Goal: Task Accomplishment & Management: Manage account settings

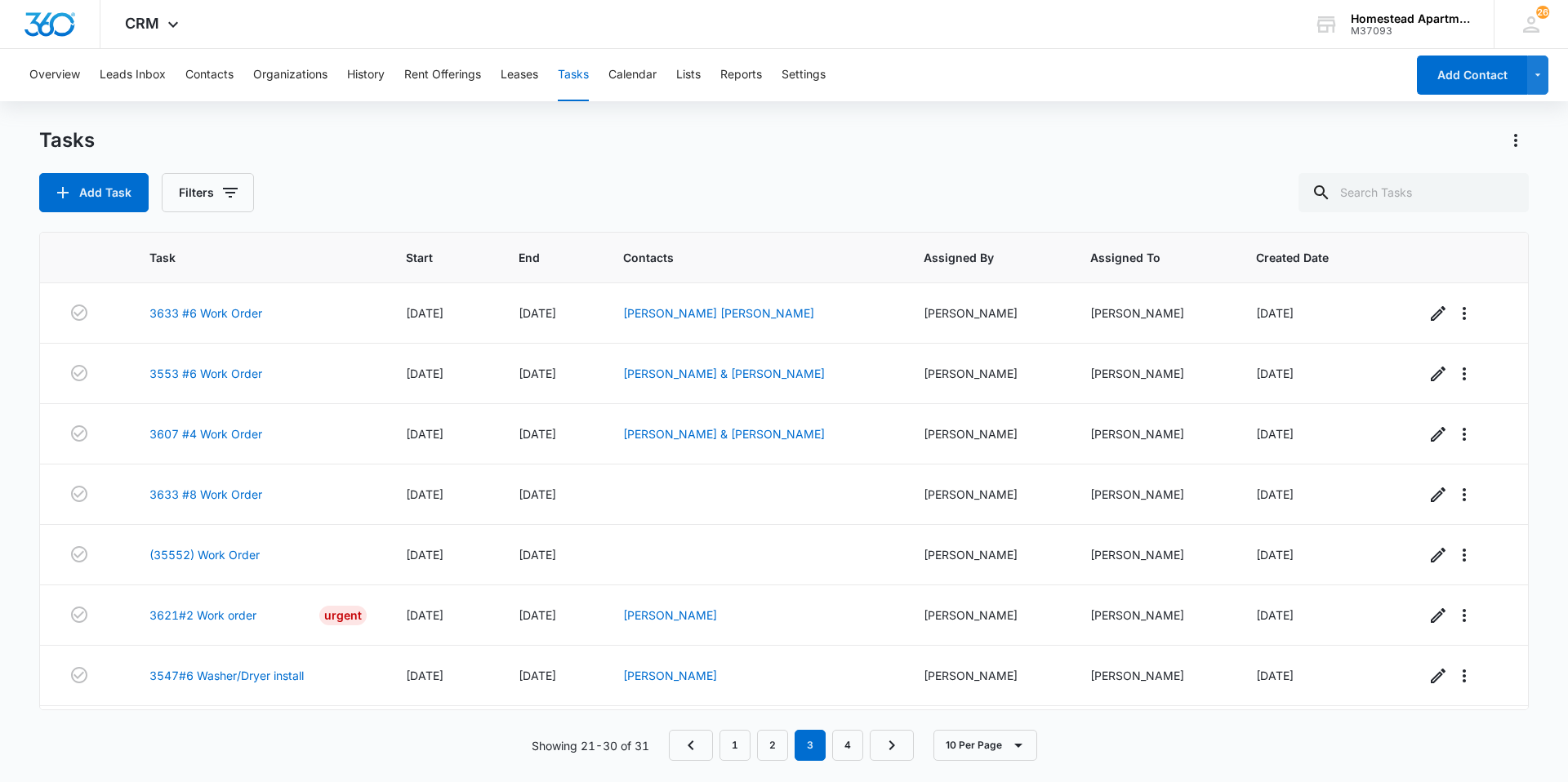
click at [1093, 70] on div "Overview Leads Inbox Contacts Organizations History Rent Offerings Leases Tasks…" at bounding box center [712, 75] width 1385 height 52
click at [210, 65] on button "Contacts" at bounding box center [209, 75] width 48 height 52
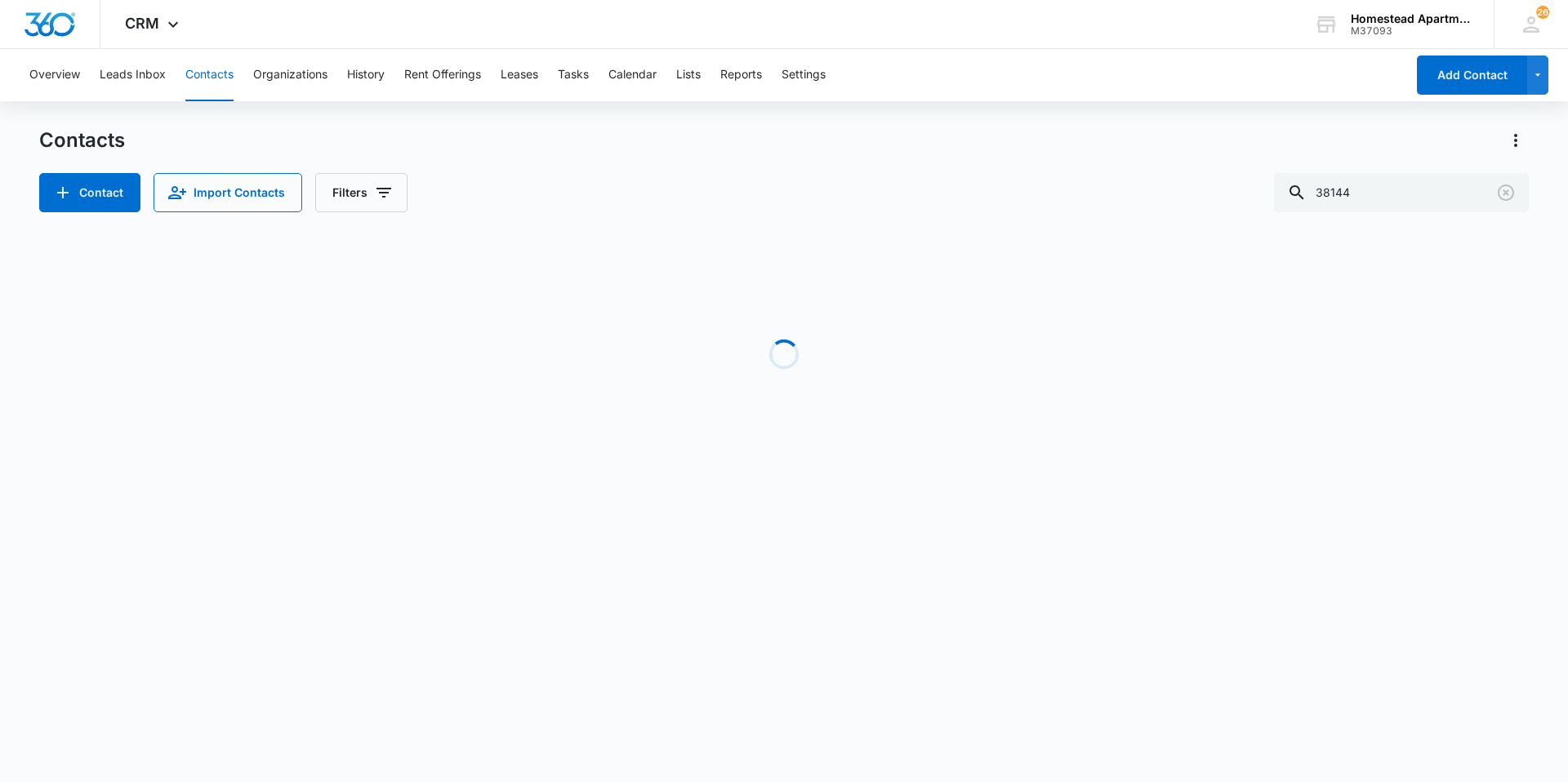
click at [210, 65] on button "Contacts" at bounding box center [209, 75] width 48 height 52
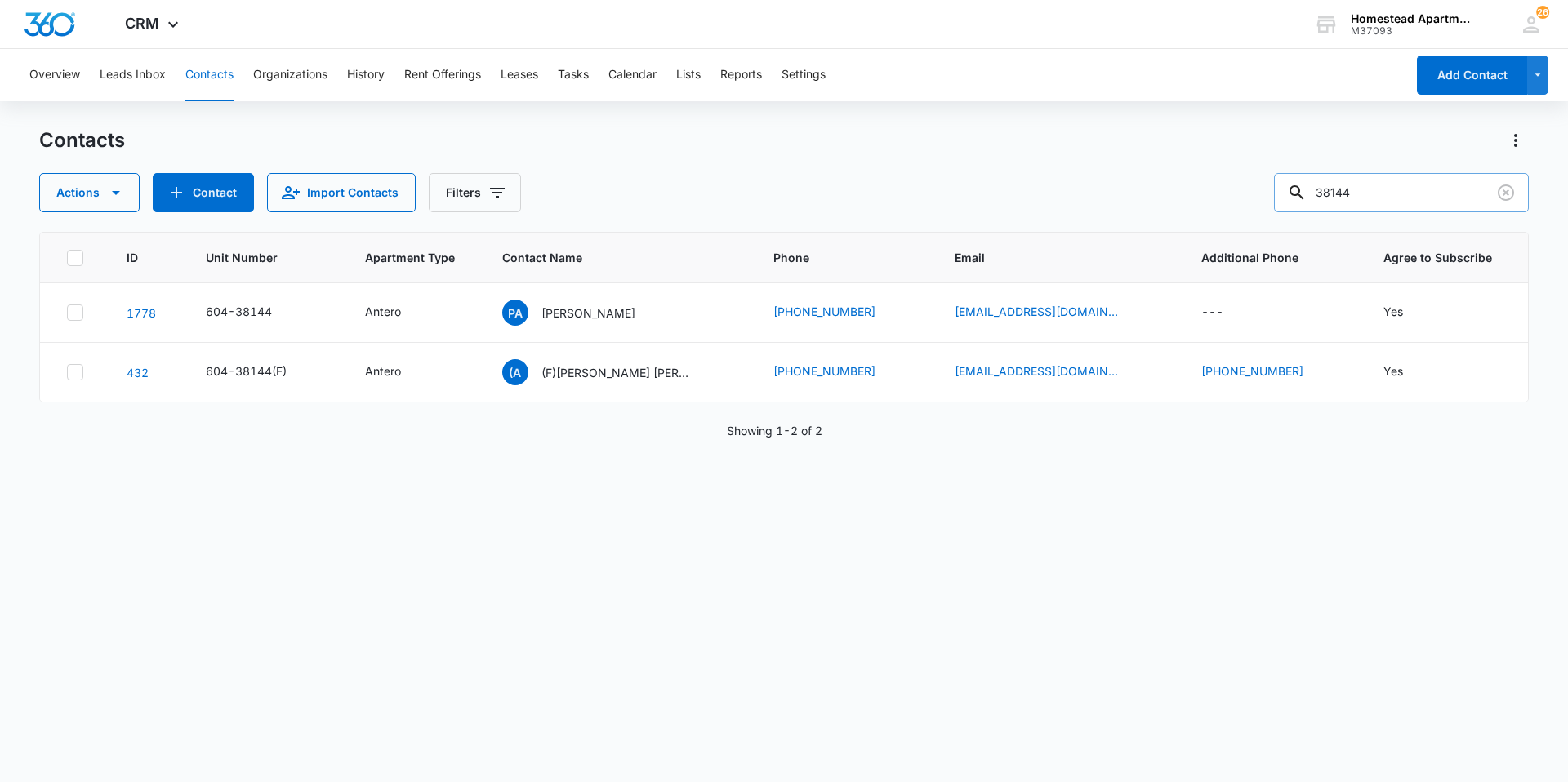
click at [1395, 188] on input "38144" at bounding box center [1400, 193] width 254 height 39
type input "35435"
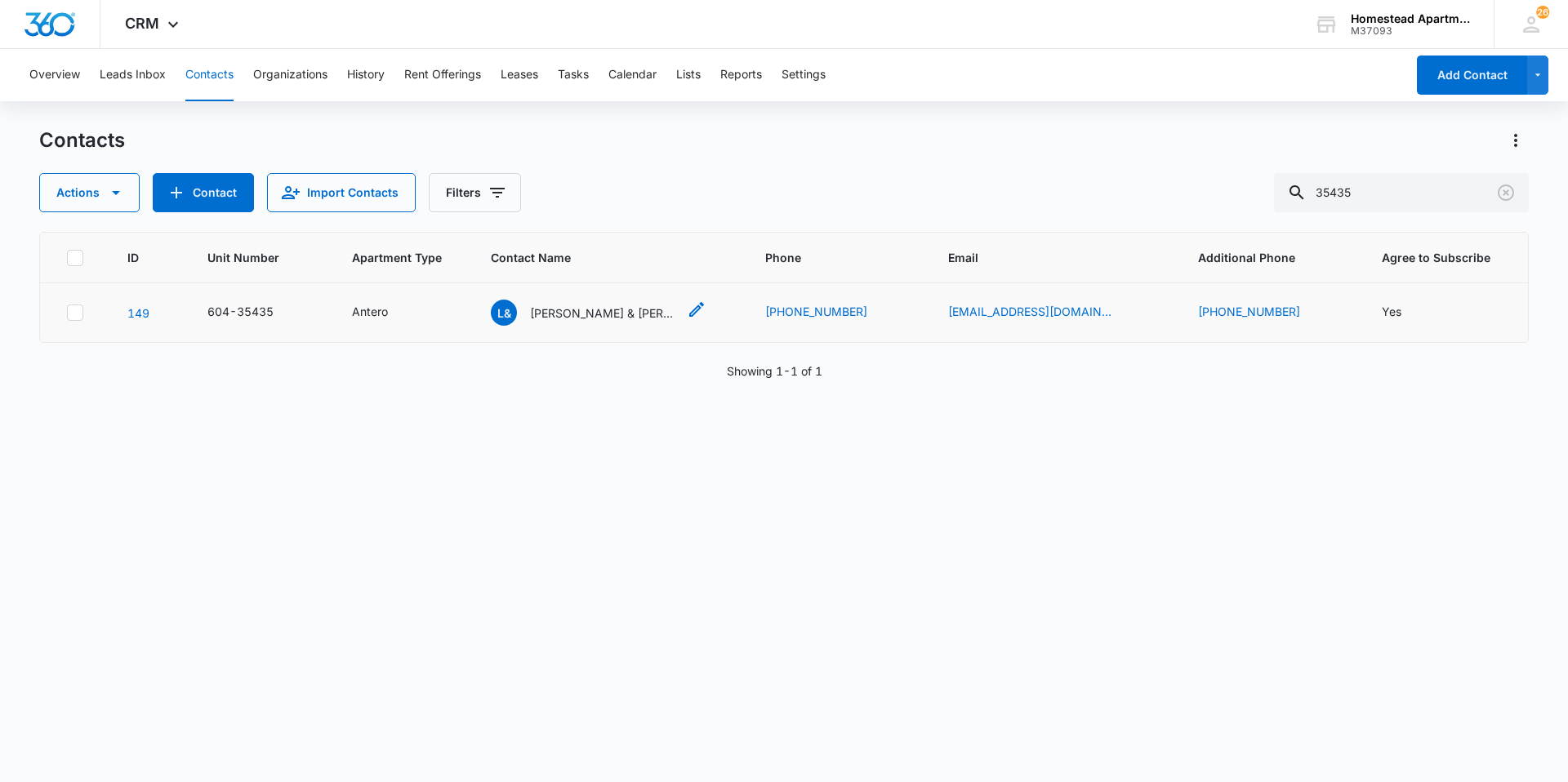
click at [594, 304] on p "[PERSON_NAME] & [PERSON_NAME]" at bounding box center [602, 312] width 147 height 17
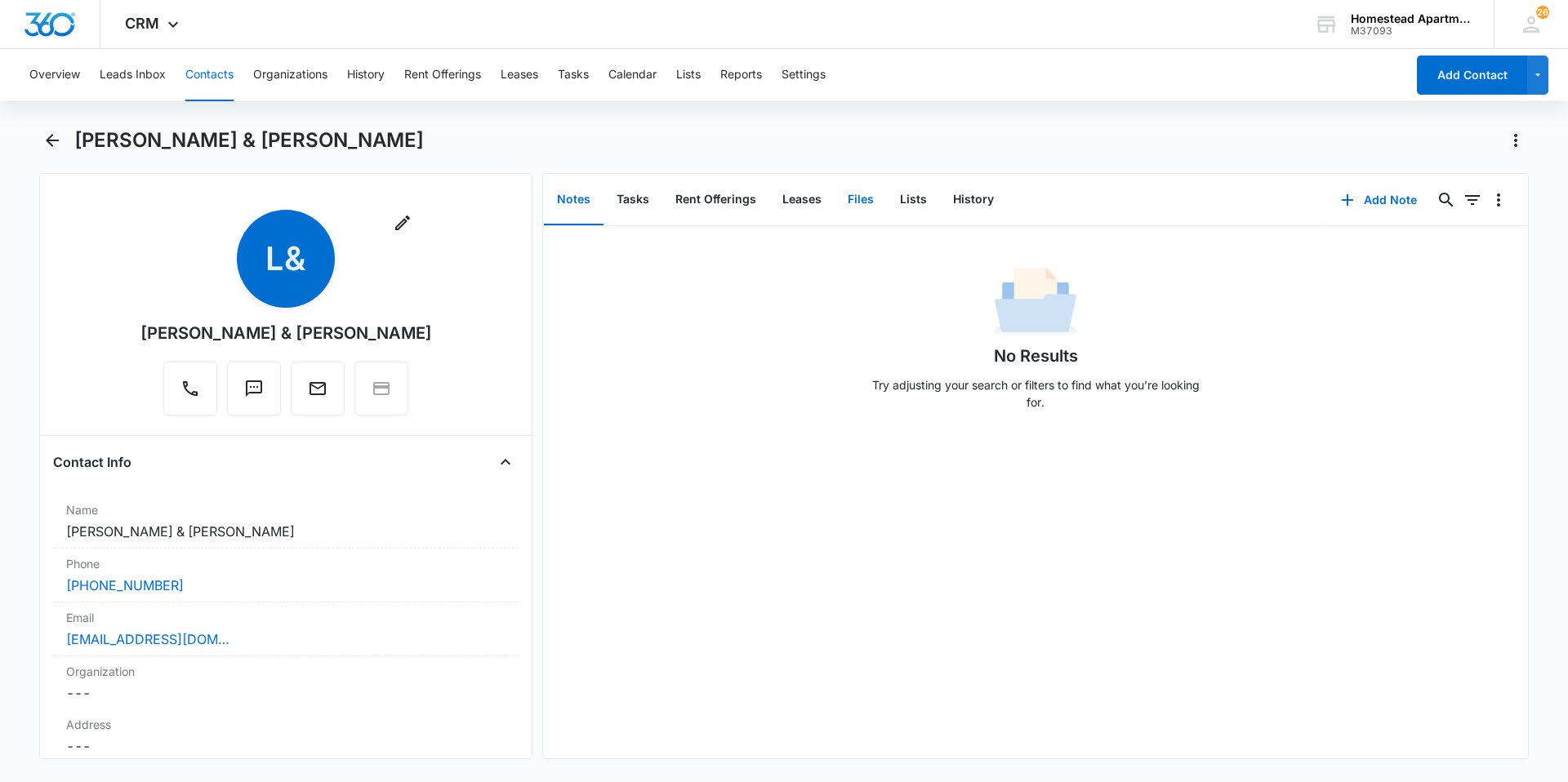
click at [866, 191] on button "Files" at bounding box center [861, 199] width 52 height 51
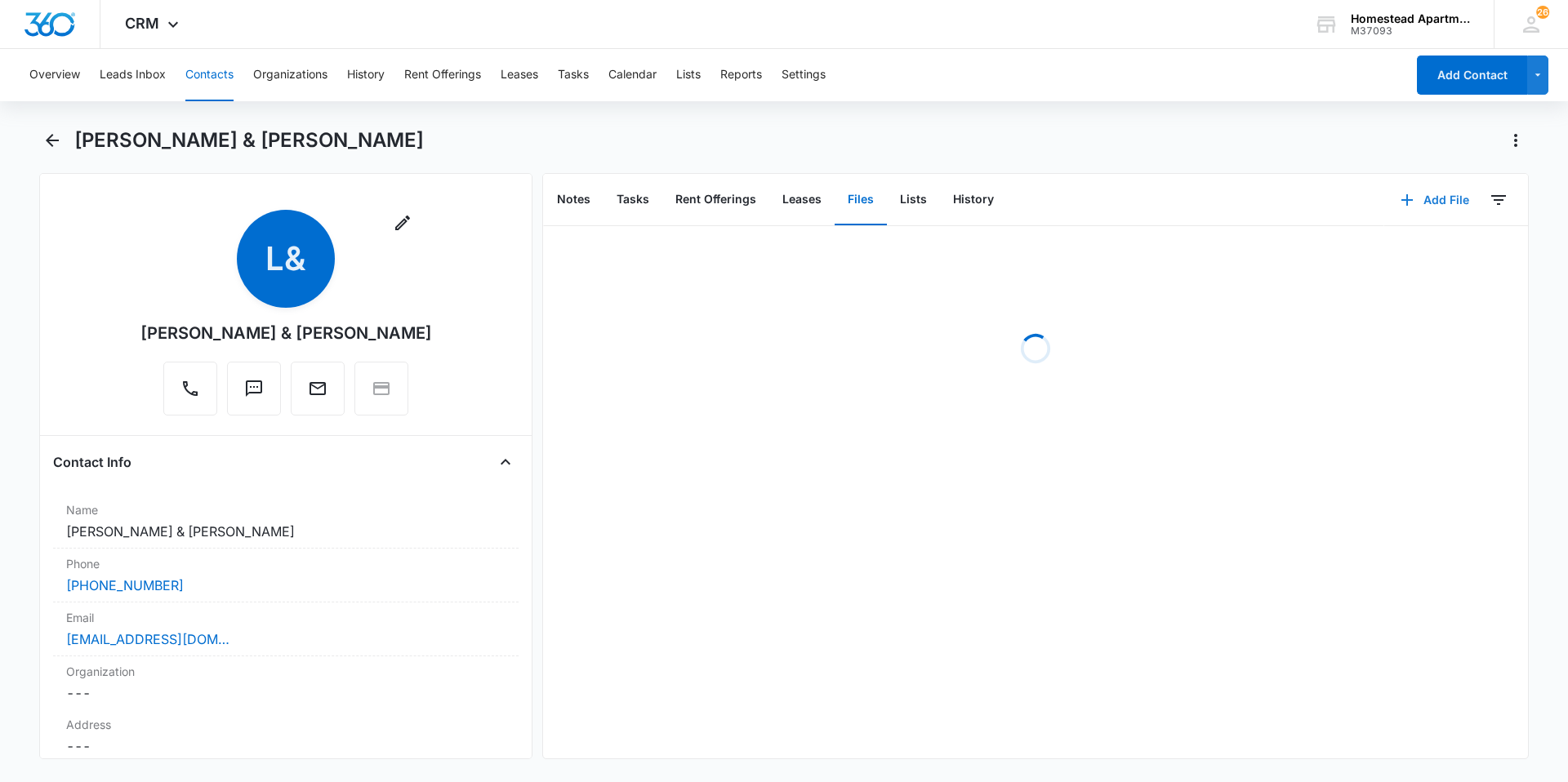
click at [1427, 197] on button "Add File" at bounding box center [1435, 199] width 102 height 39
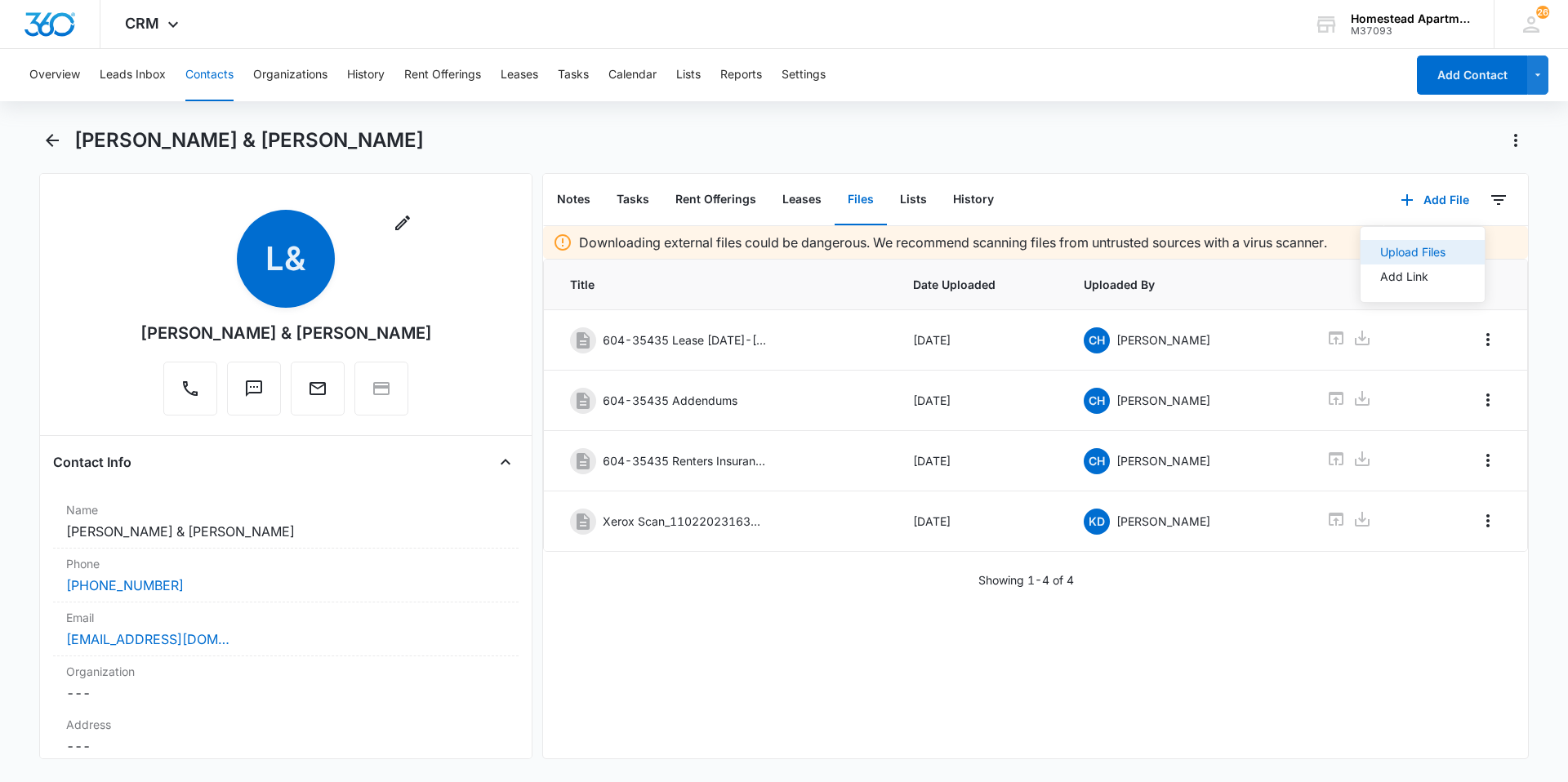
click at [1395, 252] on div "Upload Files" at bounding box center [1413, 251] width 66 height 11
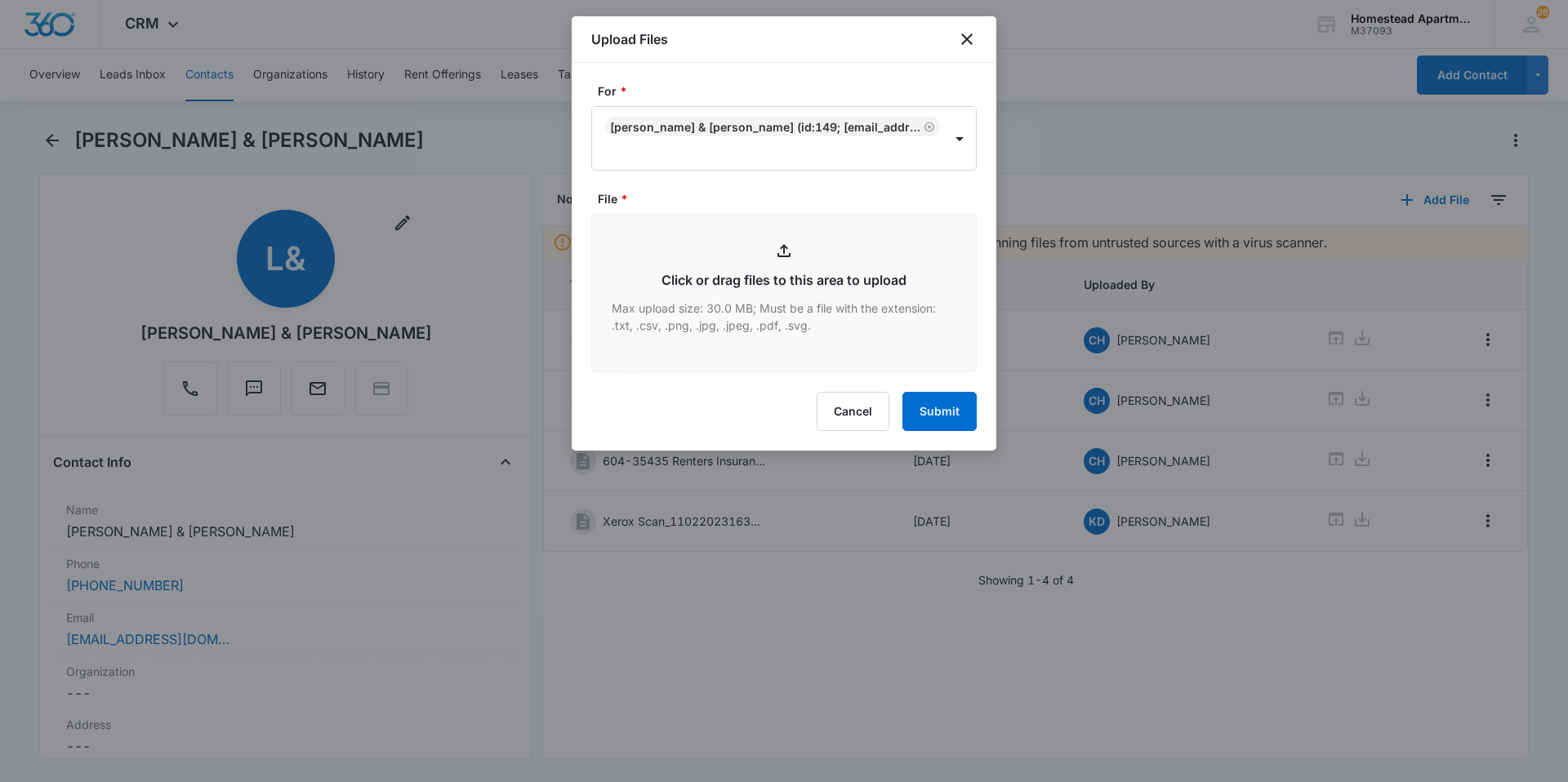
type input "C:\fakepath\3543 #5.pdf"
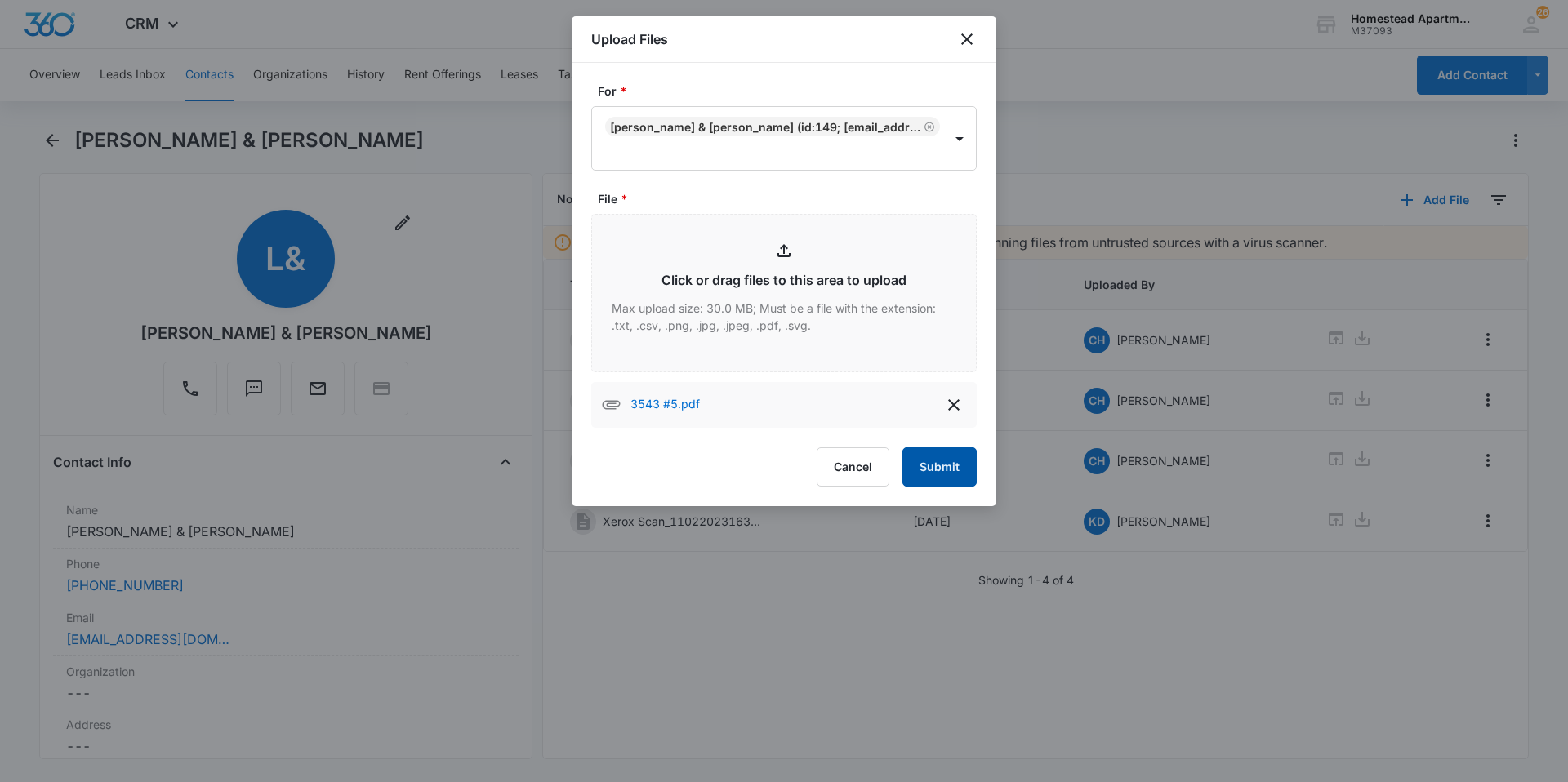
click at [944, 468] on button "Submit" at bounding box center [940, 467] width 75 height 39
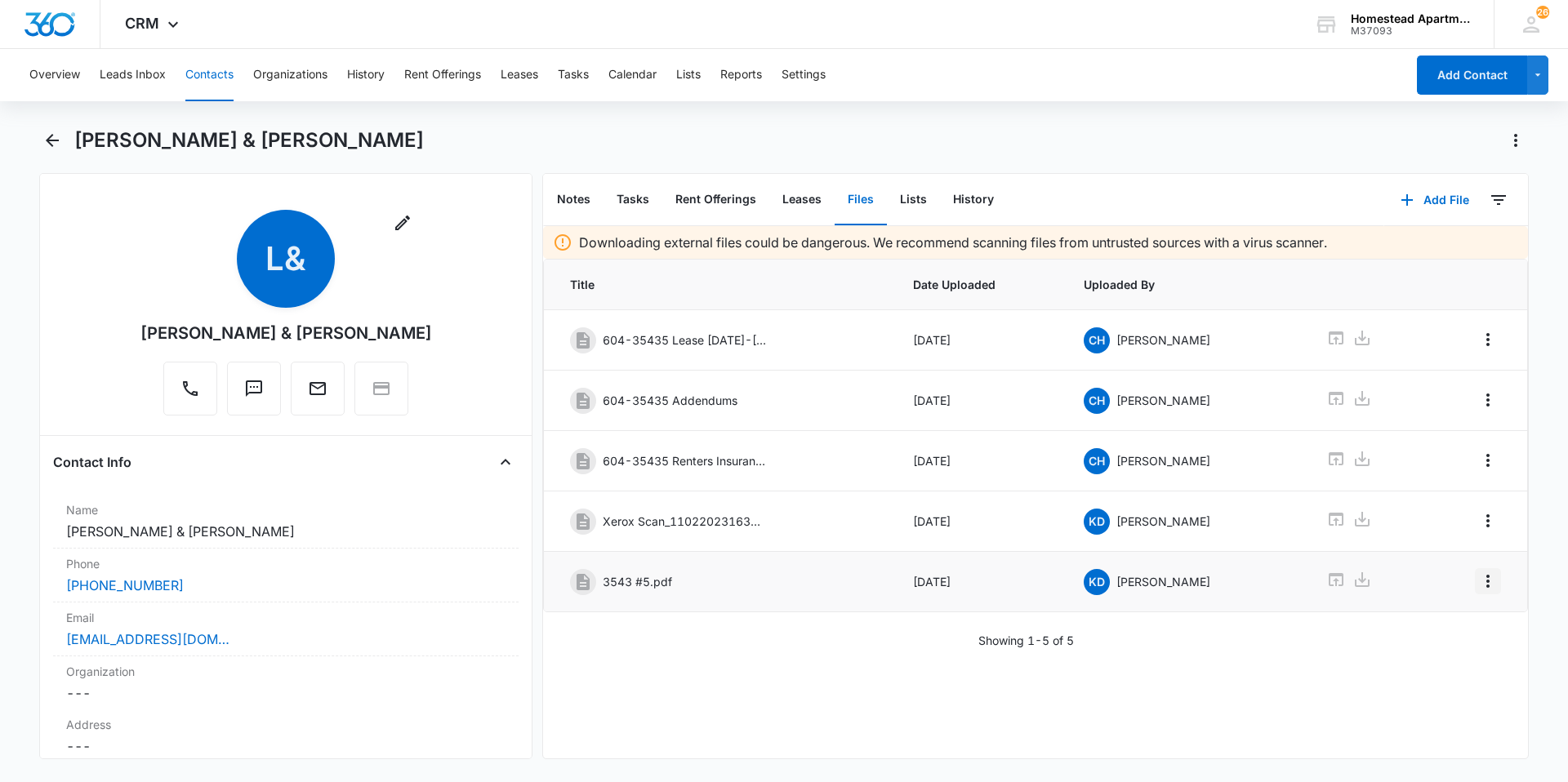
click at [1478, 586] on icon "Overflow Menu" at bounding box center [1488, 582] width 20 height 20
click at [1426, 621] on div "Edit" at bounding box center [1431, 626] width 34 height 11
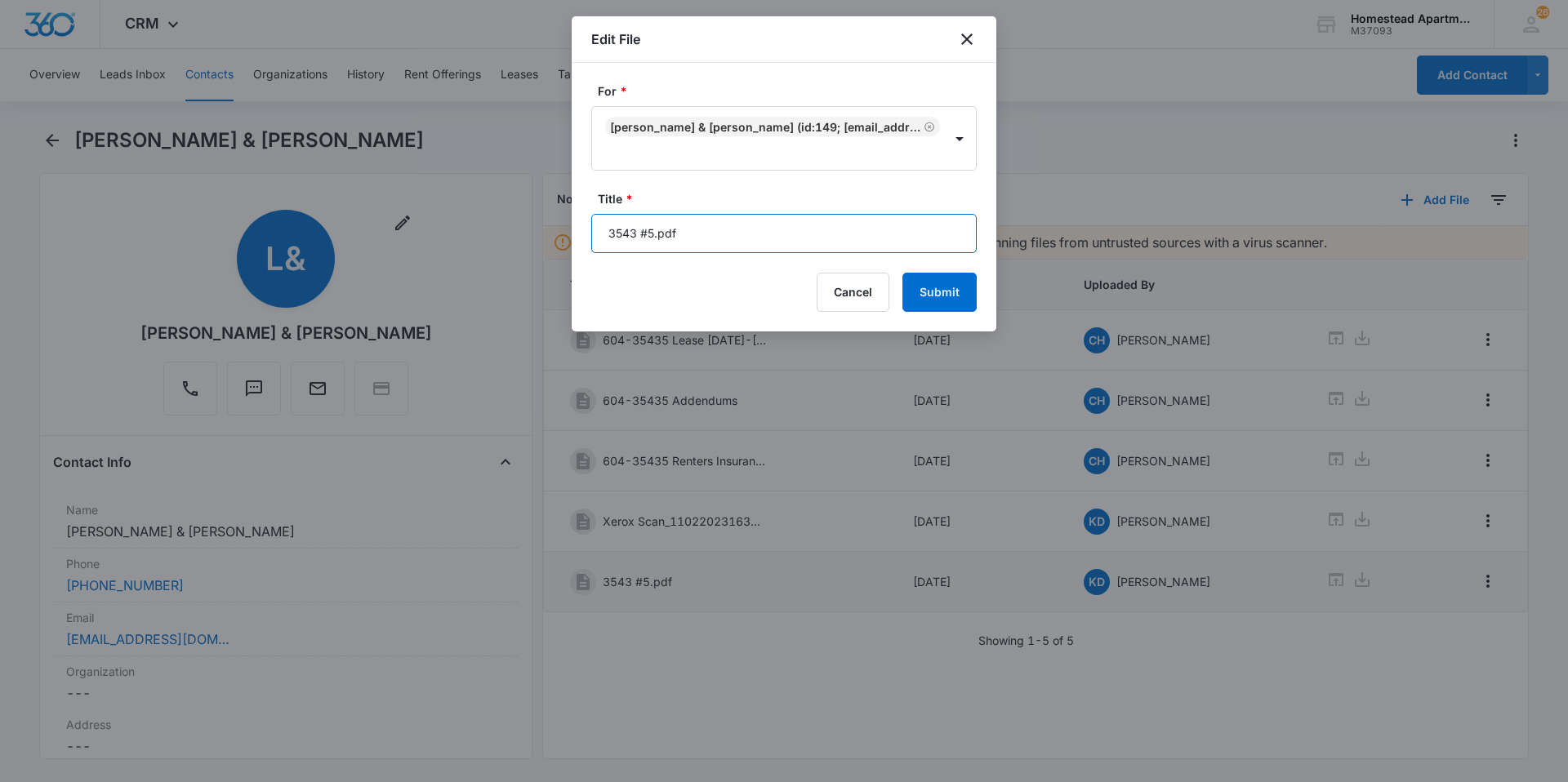
click at [699, 236] on input "3543 #5.pdf" at bounding box center [784, 233] width 385 height 39
type input "3"
type input "[DATE]-[DATE]"
click at [931, 281] on button "Submit" at bounding box center [940, 291] width 75 height 39
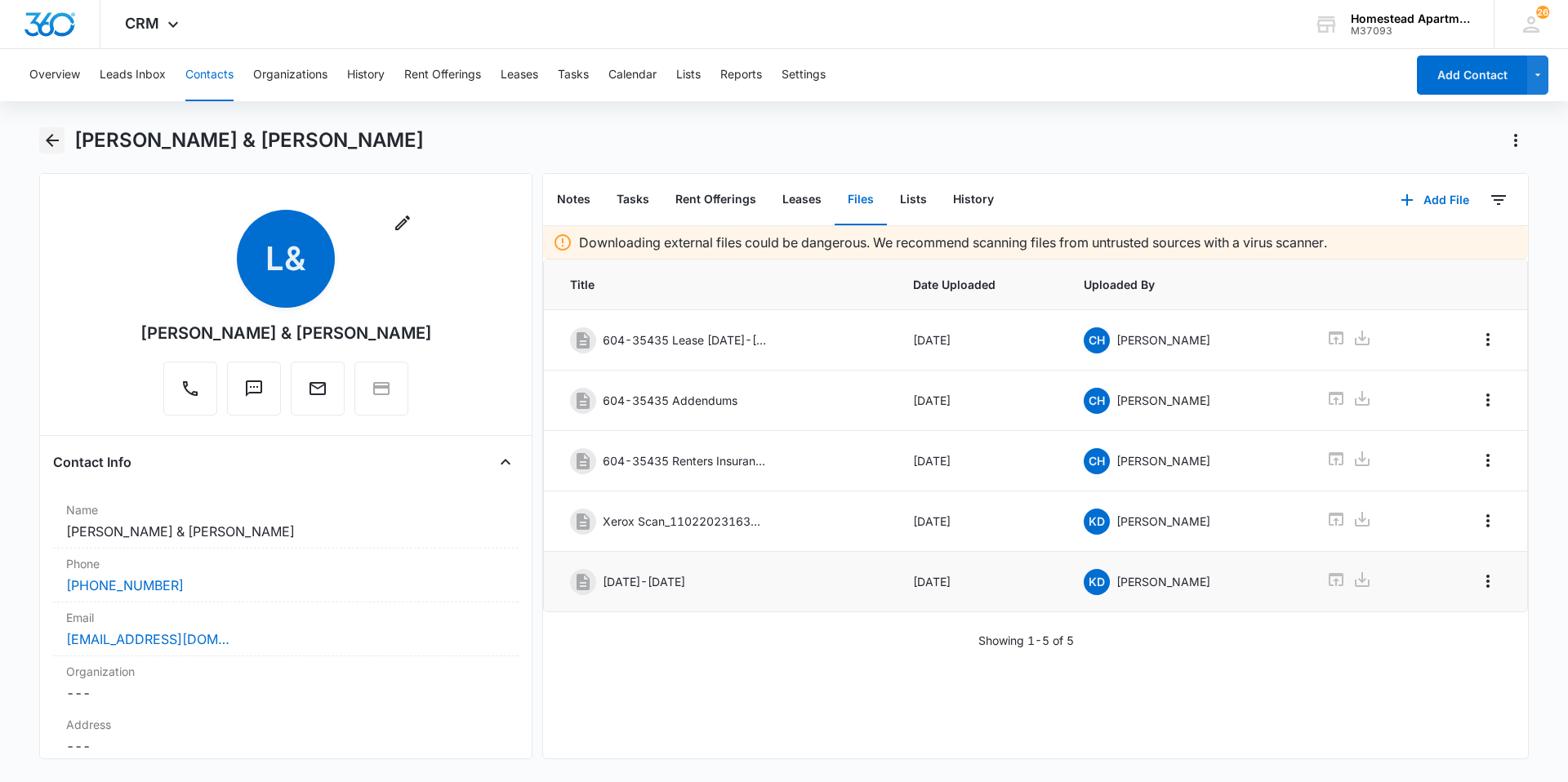
click at [58, 134] on icon "Back" at bounding box center [53, 141] width 20 height 20
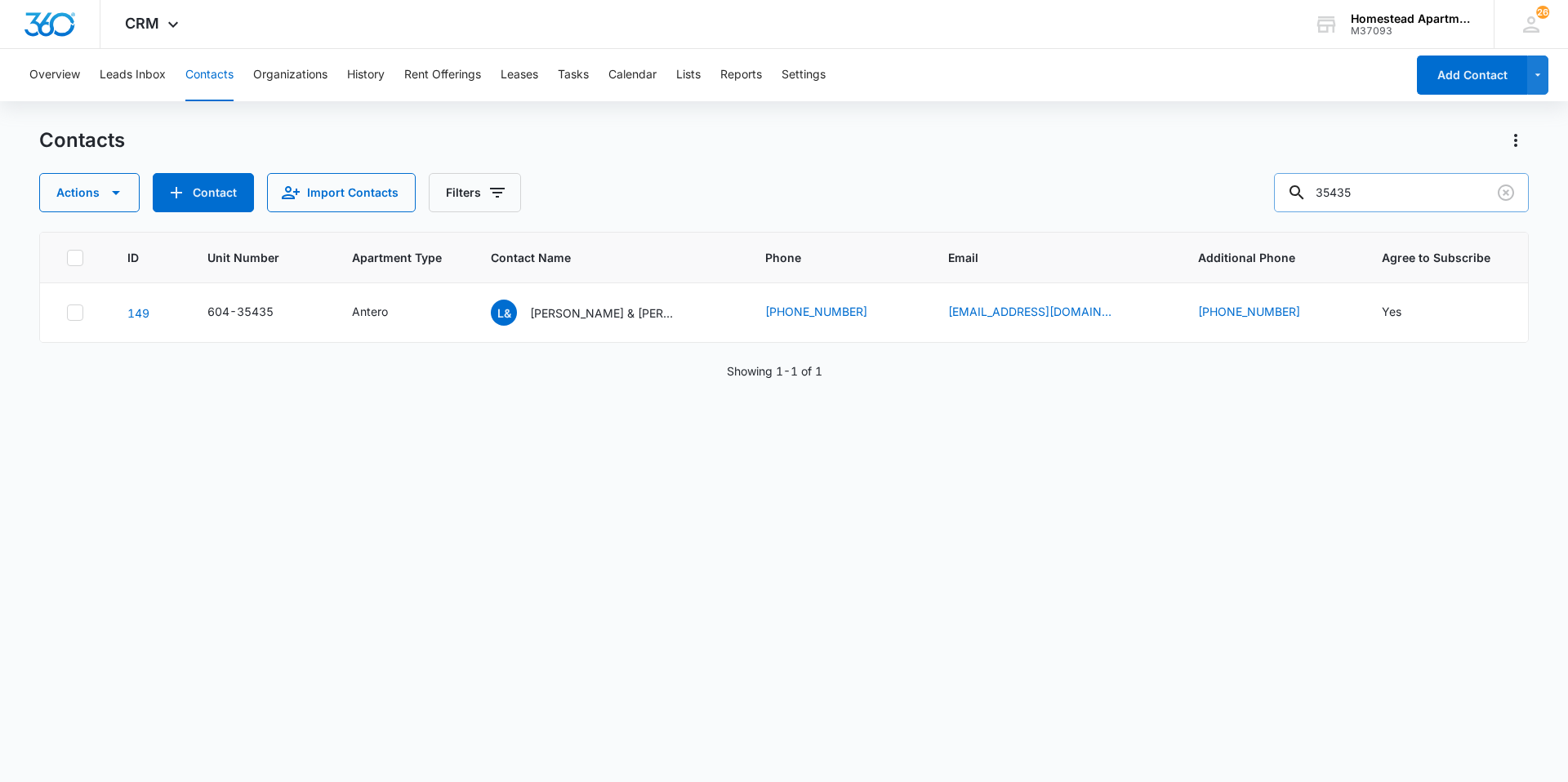
click at [1370, 192] on input "35435" at bounding box center [1400, 193] width 254 height 39
type input "38331"
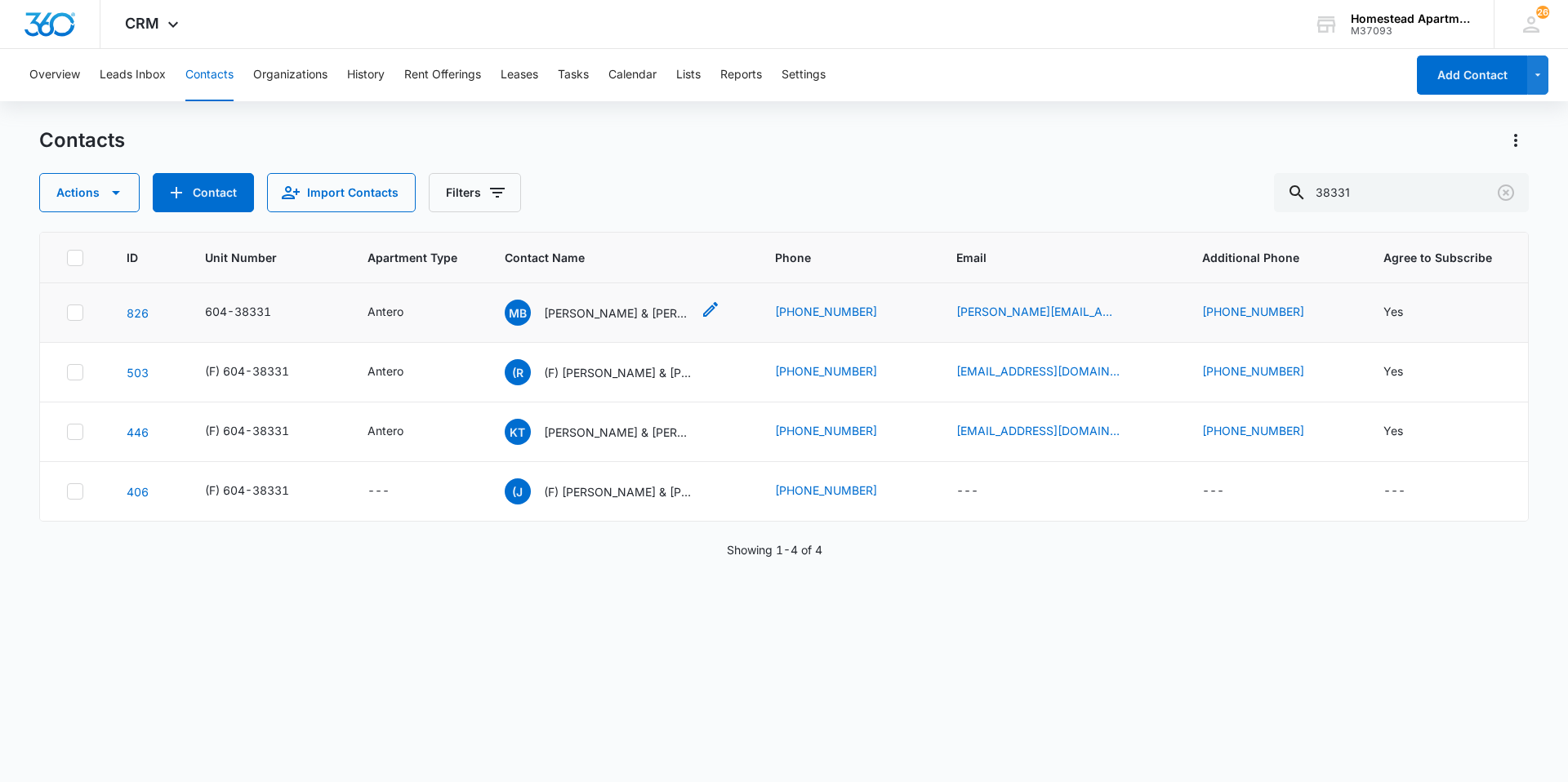
click at [646, 318] on p "[PERSON_NAME] & [PERSON_NAME]" at bounding box center [616, 312] width 147 height 17
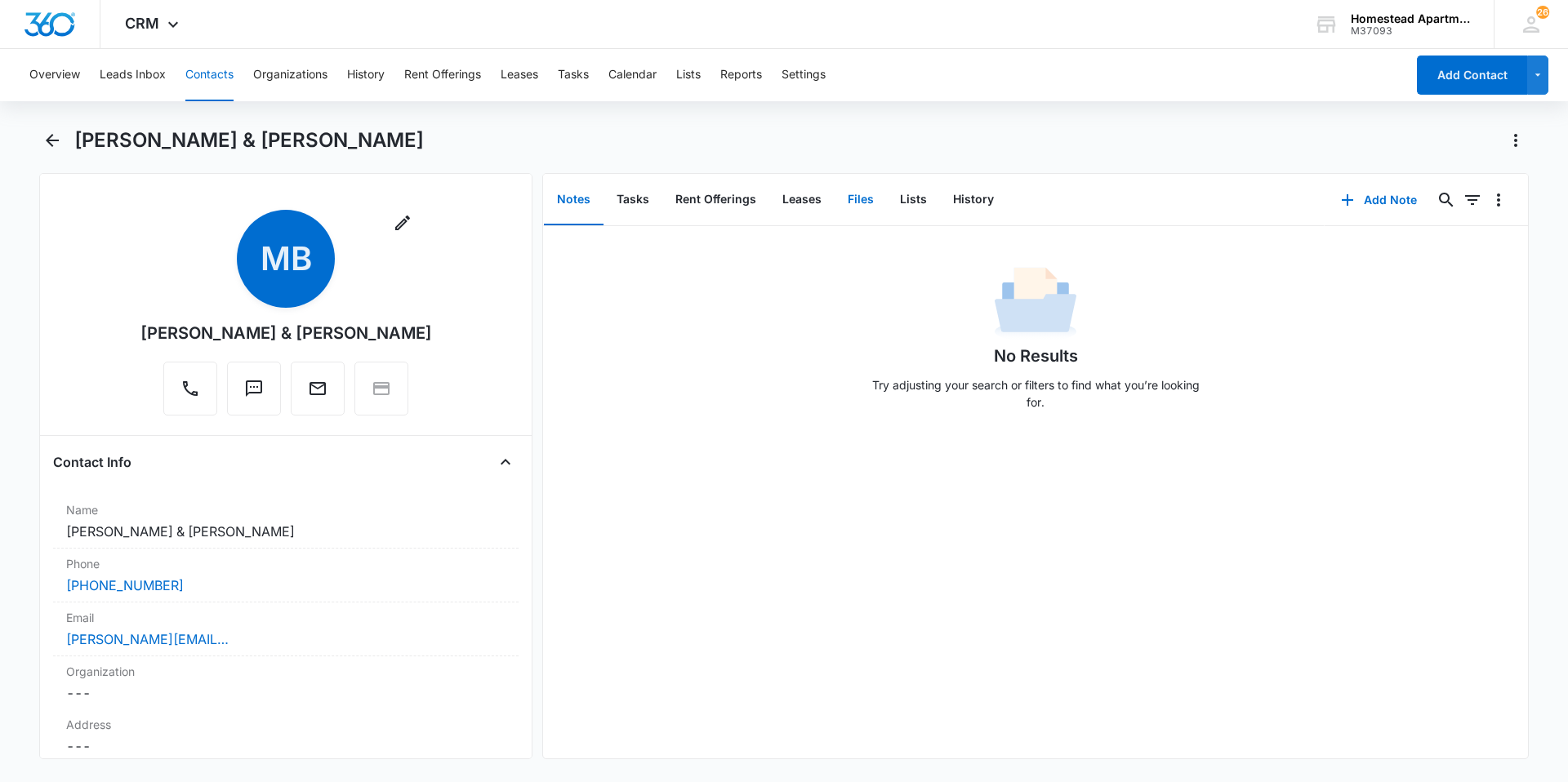
click at [856, 192] on button "Files" at bounding box center [861, 199] width 52 height 51
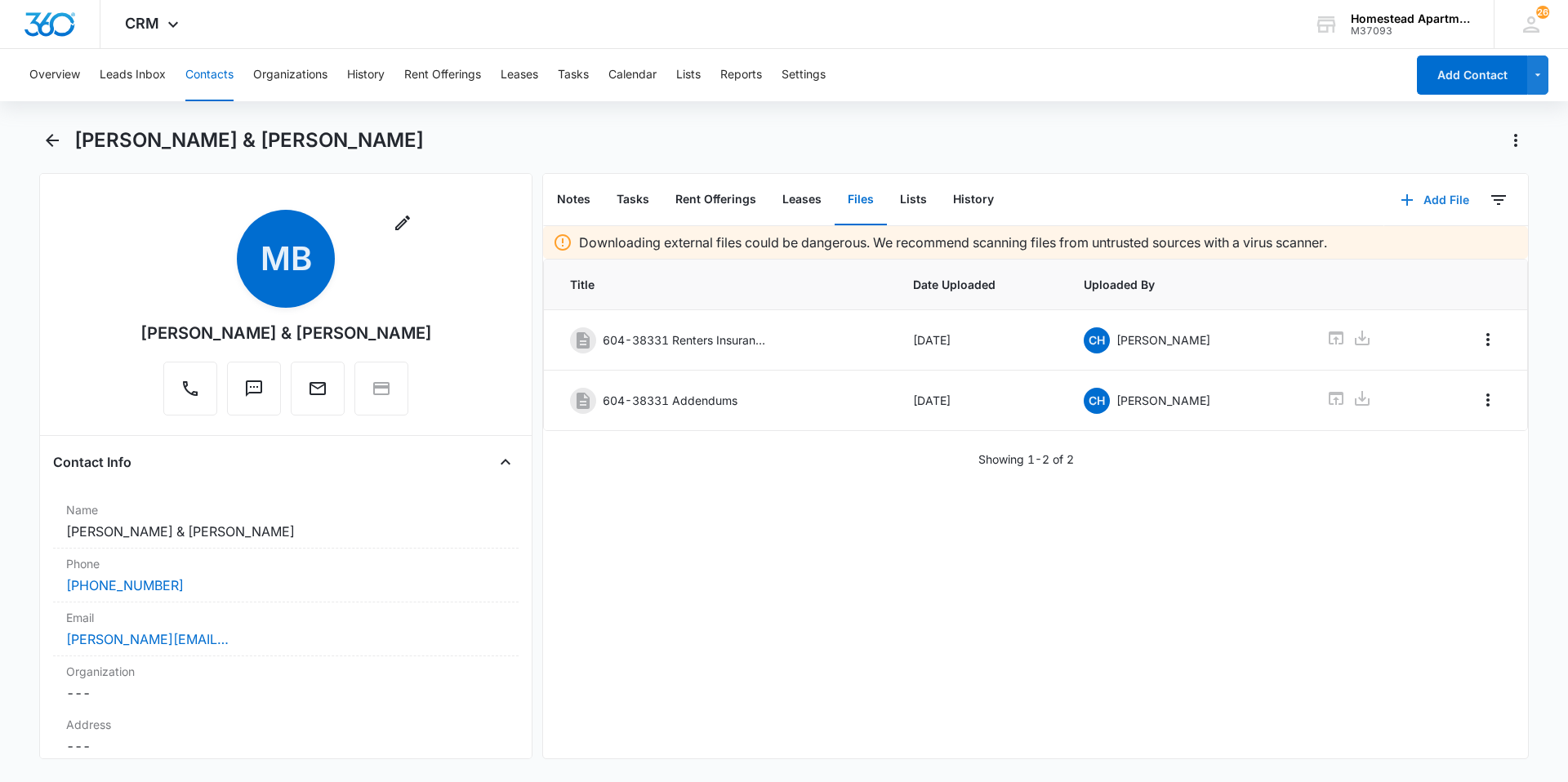
click at [1443, 195] on button "Add File" at bounding box center [1435, 199] width 102 height 39
click at [1391, 249] on div "Upload Files" at bounding box center [1413, 251] width 66 height 11
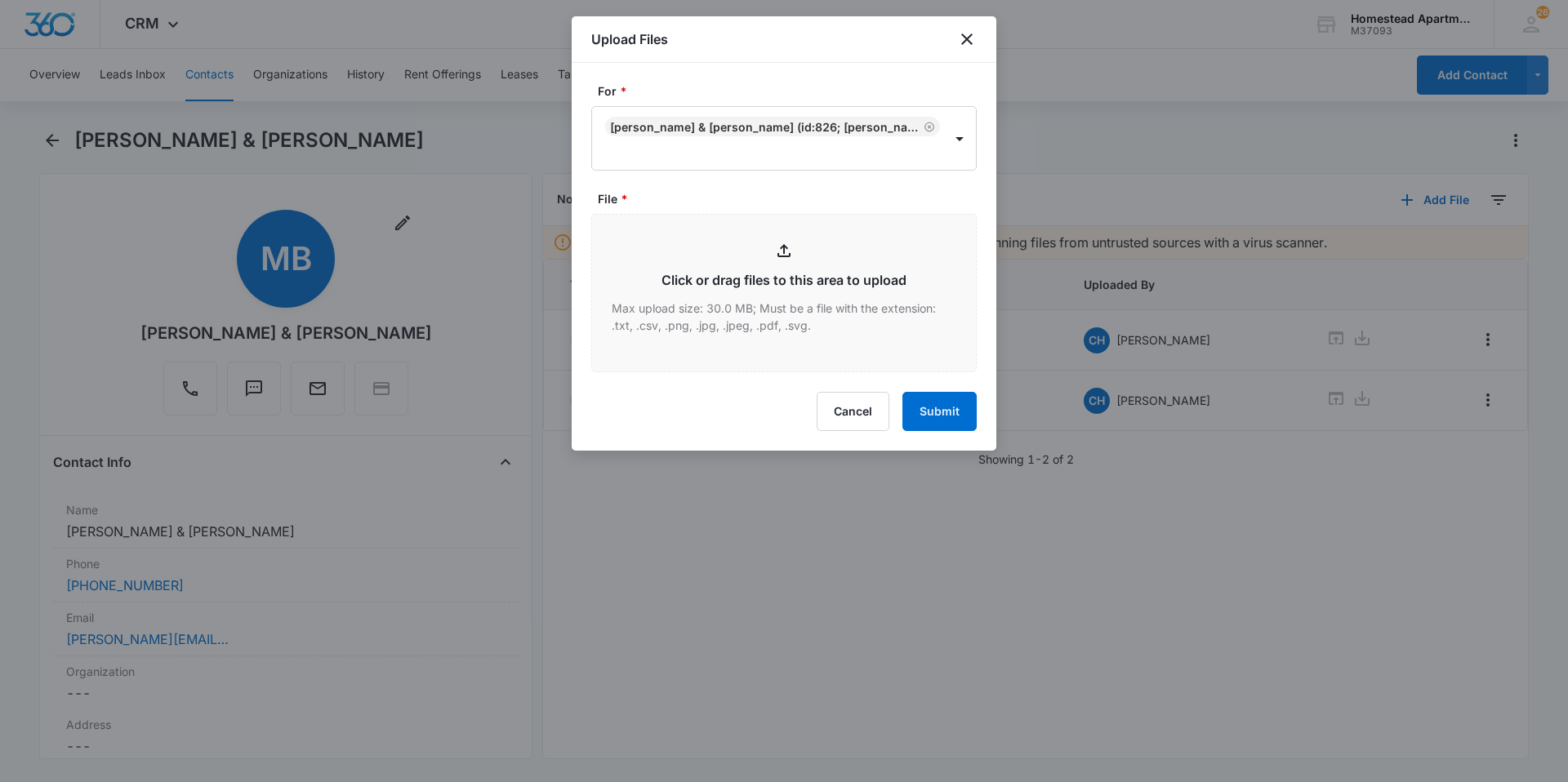
type input "C:\fakepath\3833 #1.pdf"
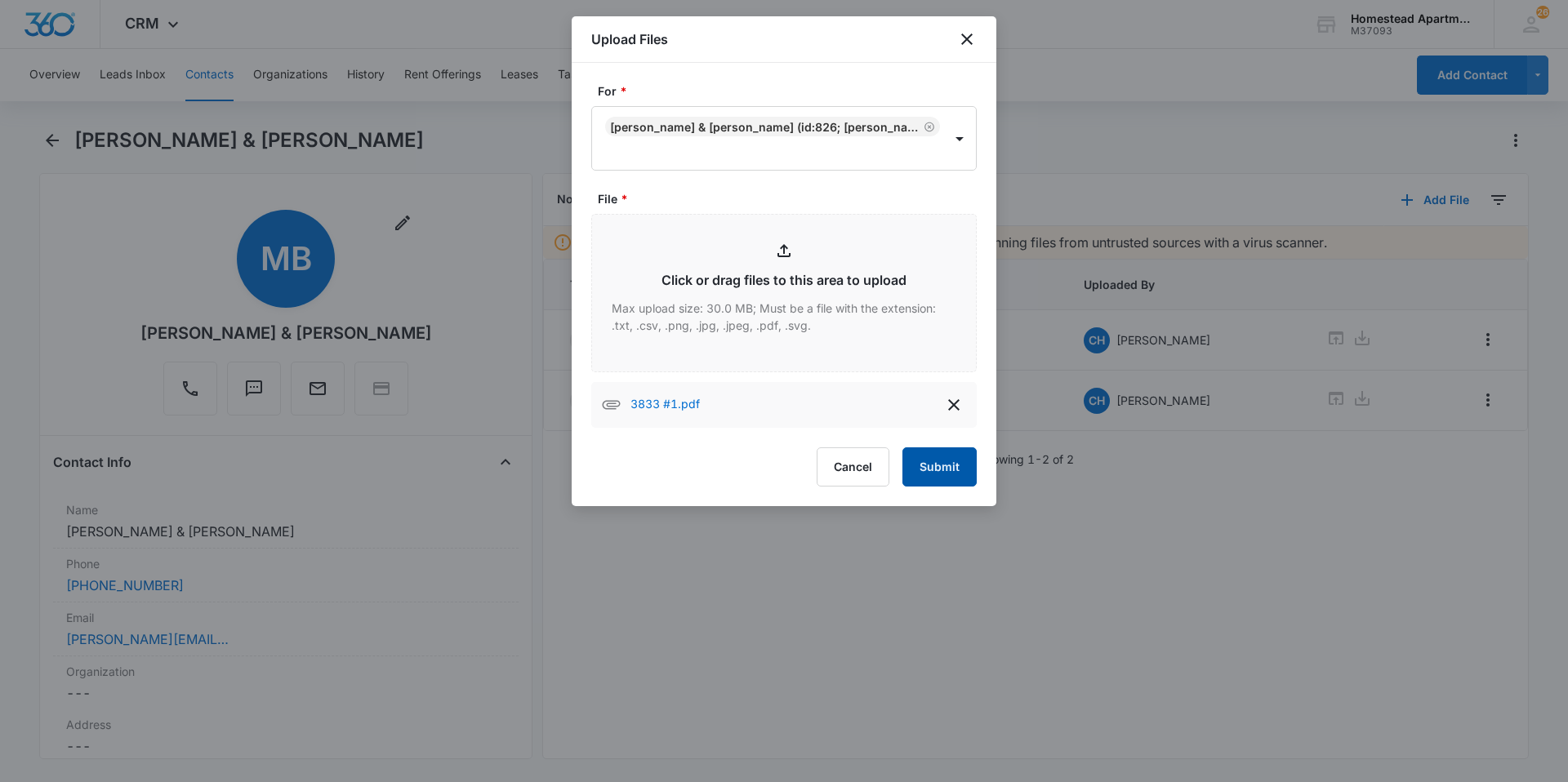
click at [940, 455] on button "Submit" at bounding box center [940, 467] width 75 height 39
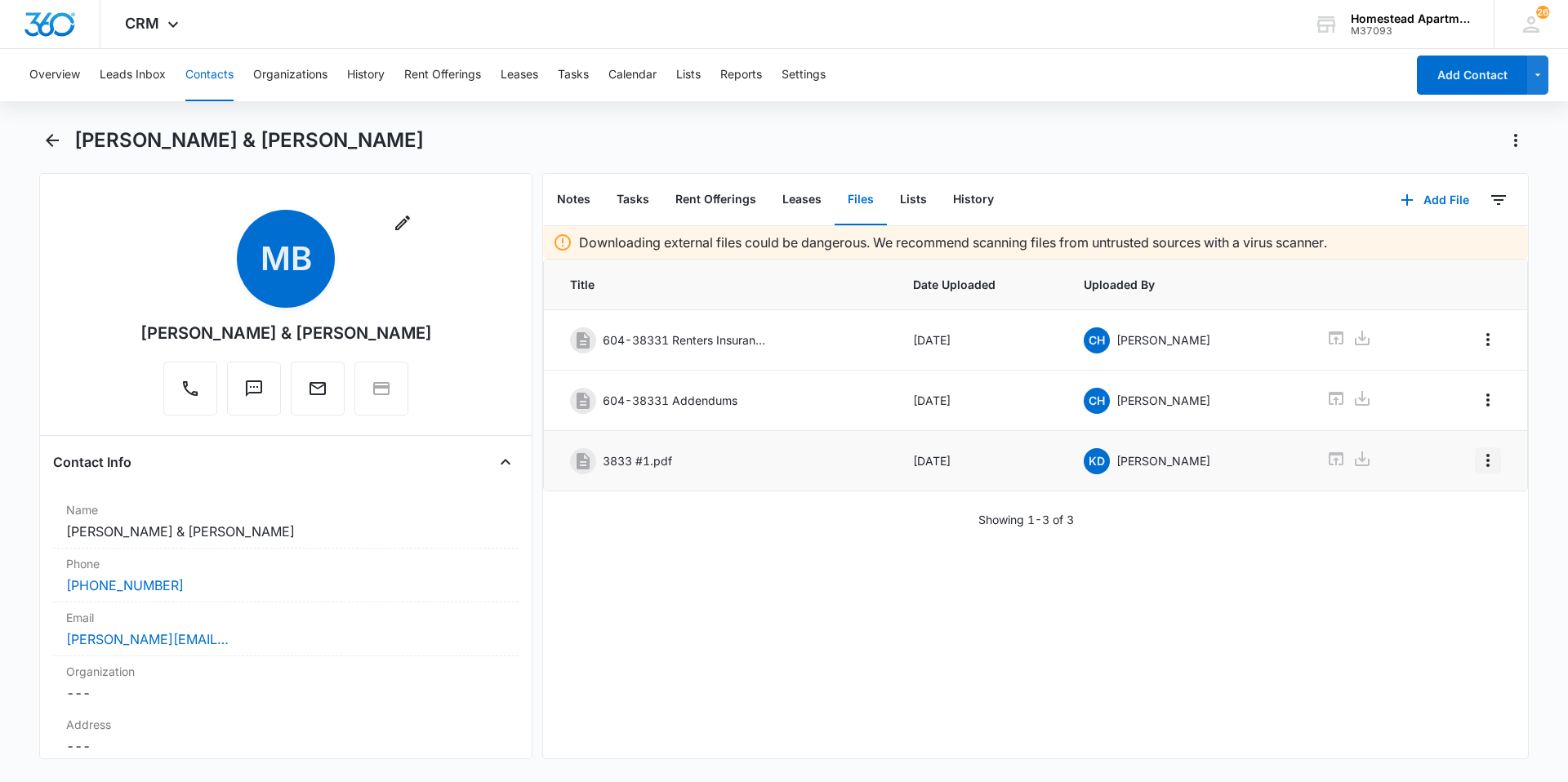
click at [1486, 458] on icon "Overflow Menu" at bounding box center [1487, 460] width 3 height 13
click at [1430, 498] on button "Edit" at bounding box center [1440, 506] width 93 height 25
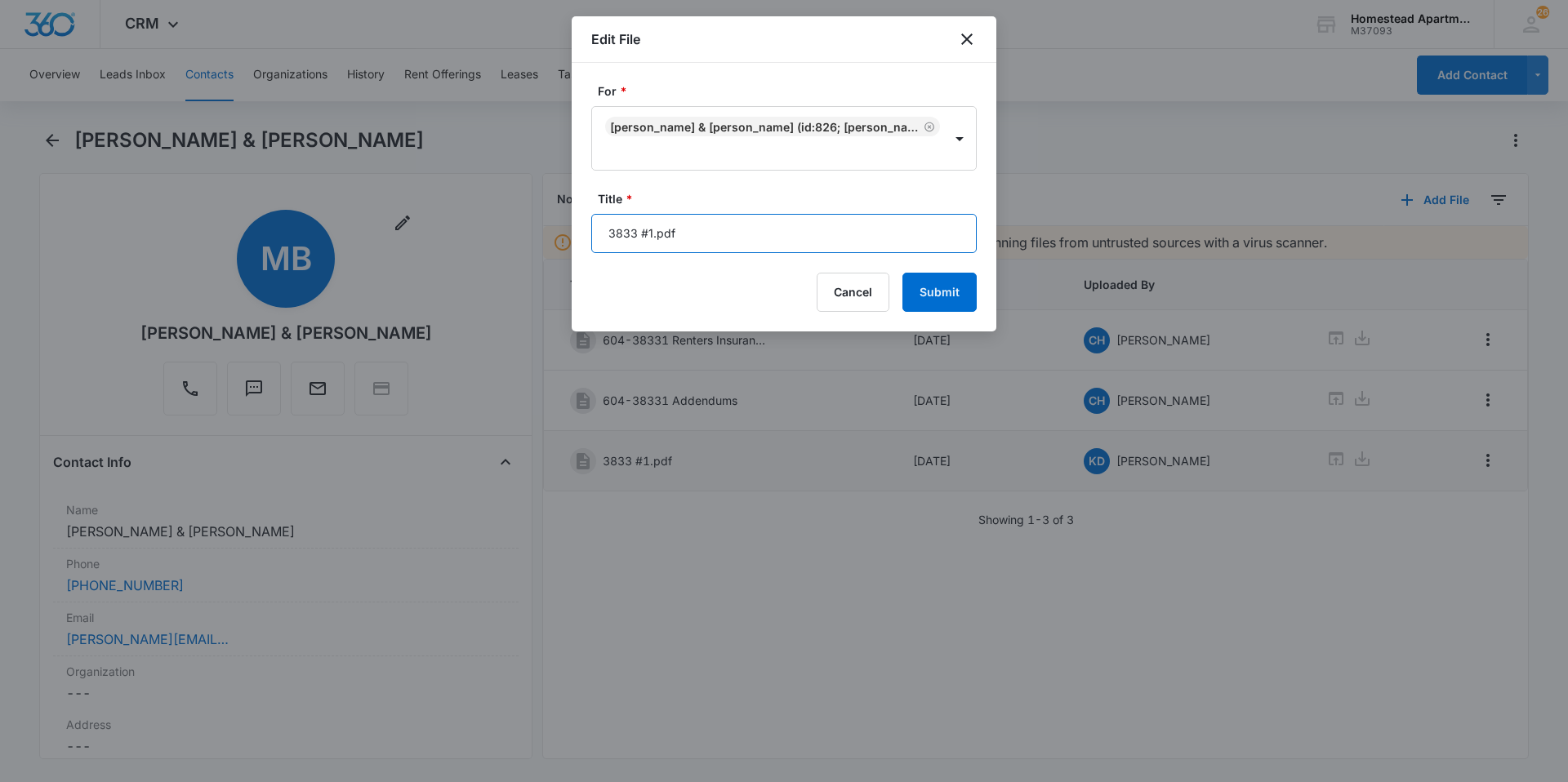
click at [702, 236] on input "3833 #1.pdf" at bounding box center [784, 233] width 385 height 39
type input "3"
type input "[DATE]-[DATE]"
click at [930, 295] on button "Submit" at bounding box center [940, 291] width 75 height 39
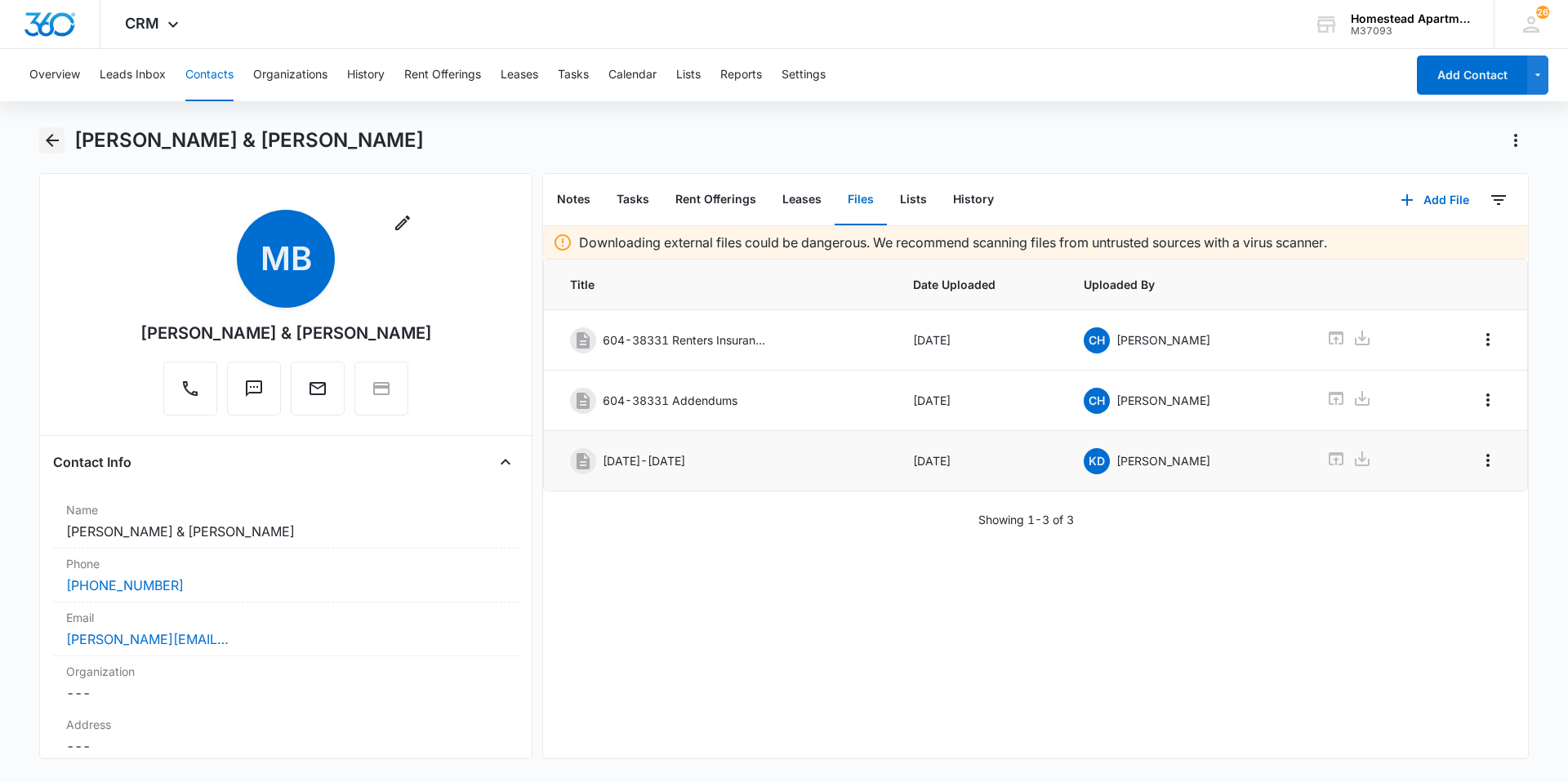
click at [58, 136] on icon "Back" at bounding box center [53, 141] width 20 height 20
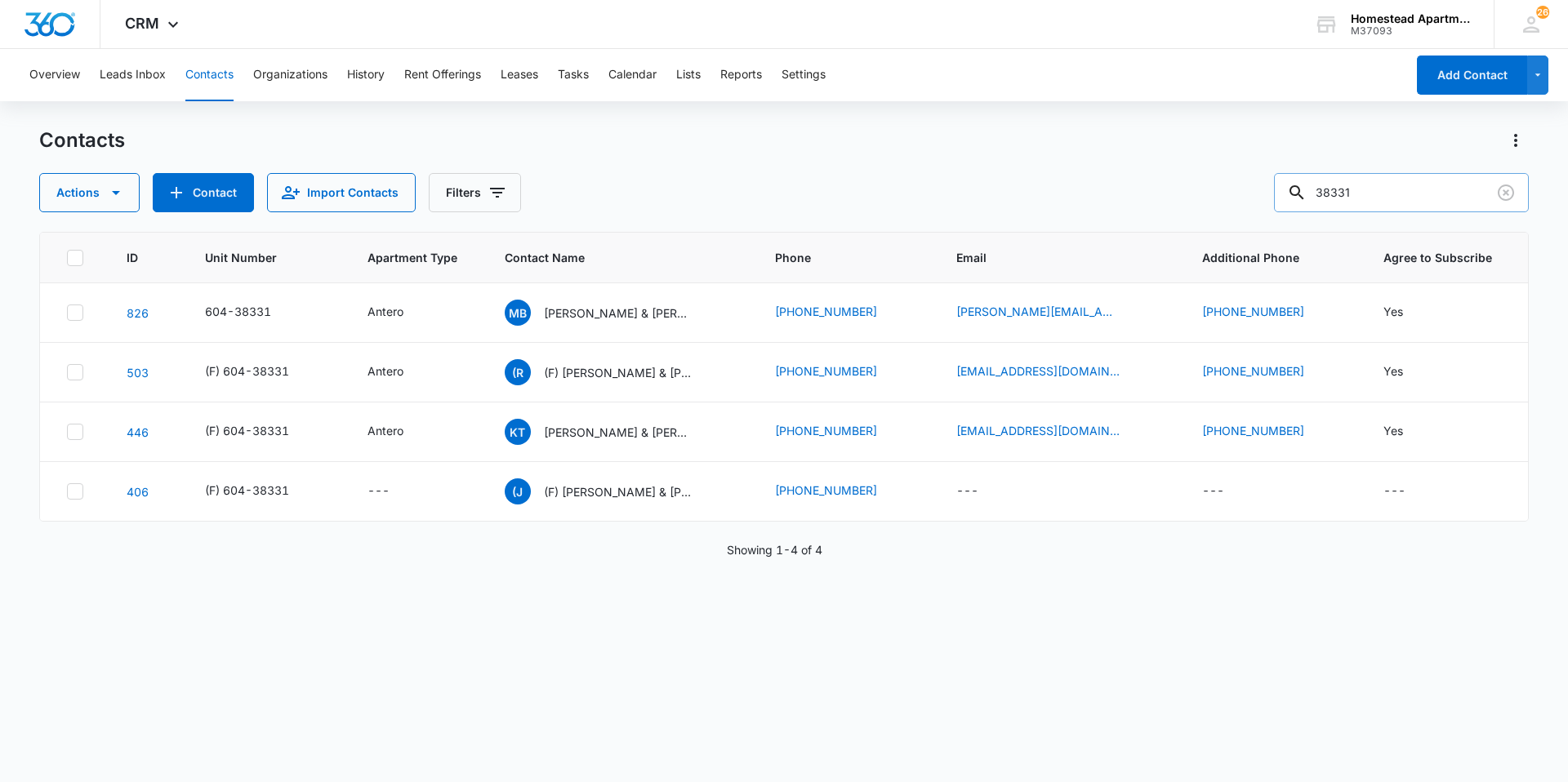
click at [1368, 198] on input "38331" at bounding box center [1400, 193] width 254 height 39
type input "3"
click at [1394, 192] on input "text" at bounding box center [1413, 193] width 230 height 39
type input "38171"
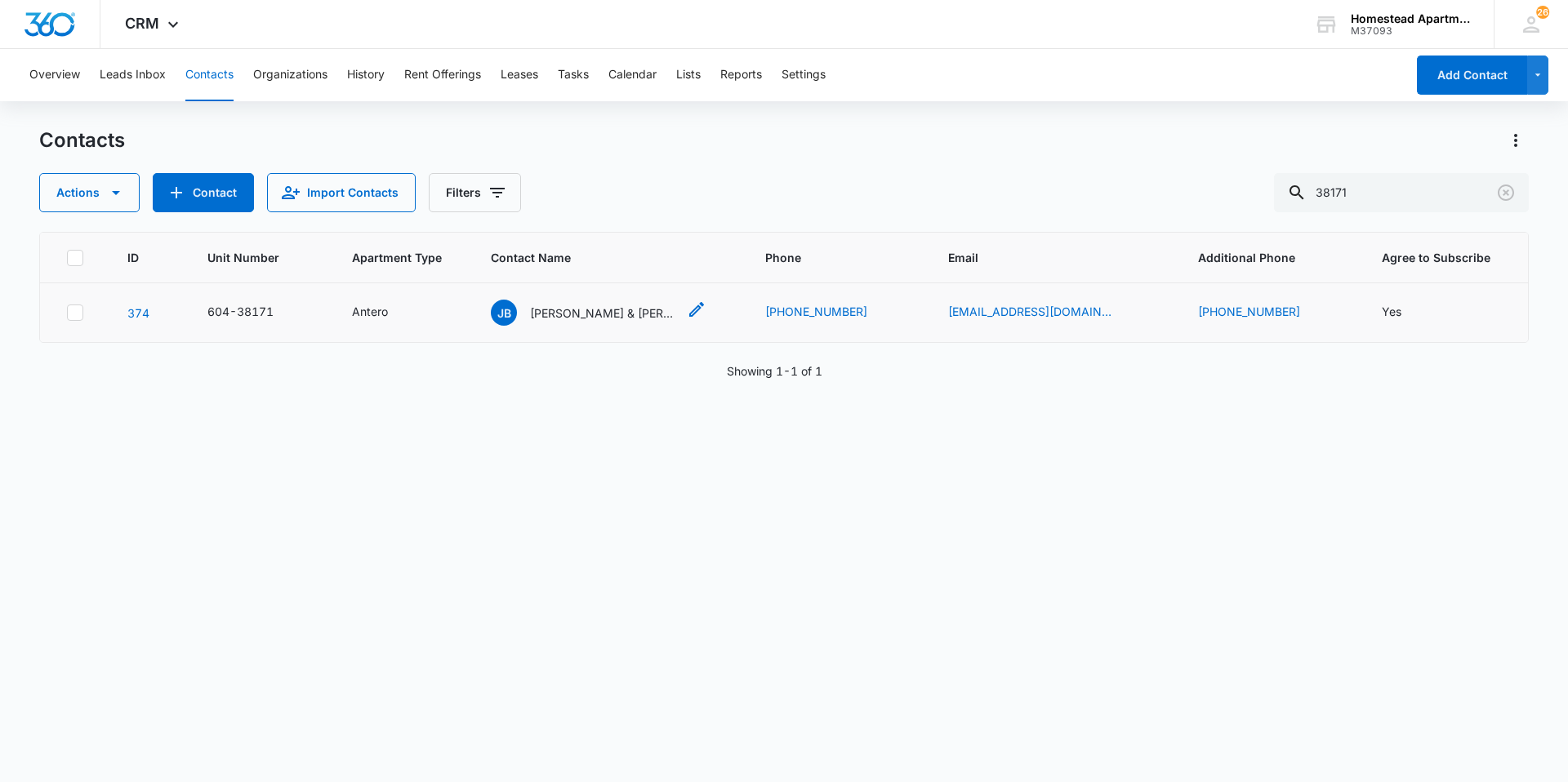
click at [647, 311] on p "[PERSON_NAME] & [PERSON_NAME]" at bounding box center [602, 312] width 147 height 17
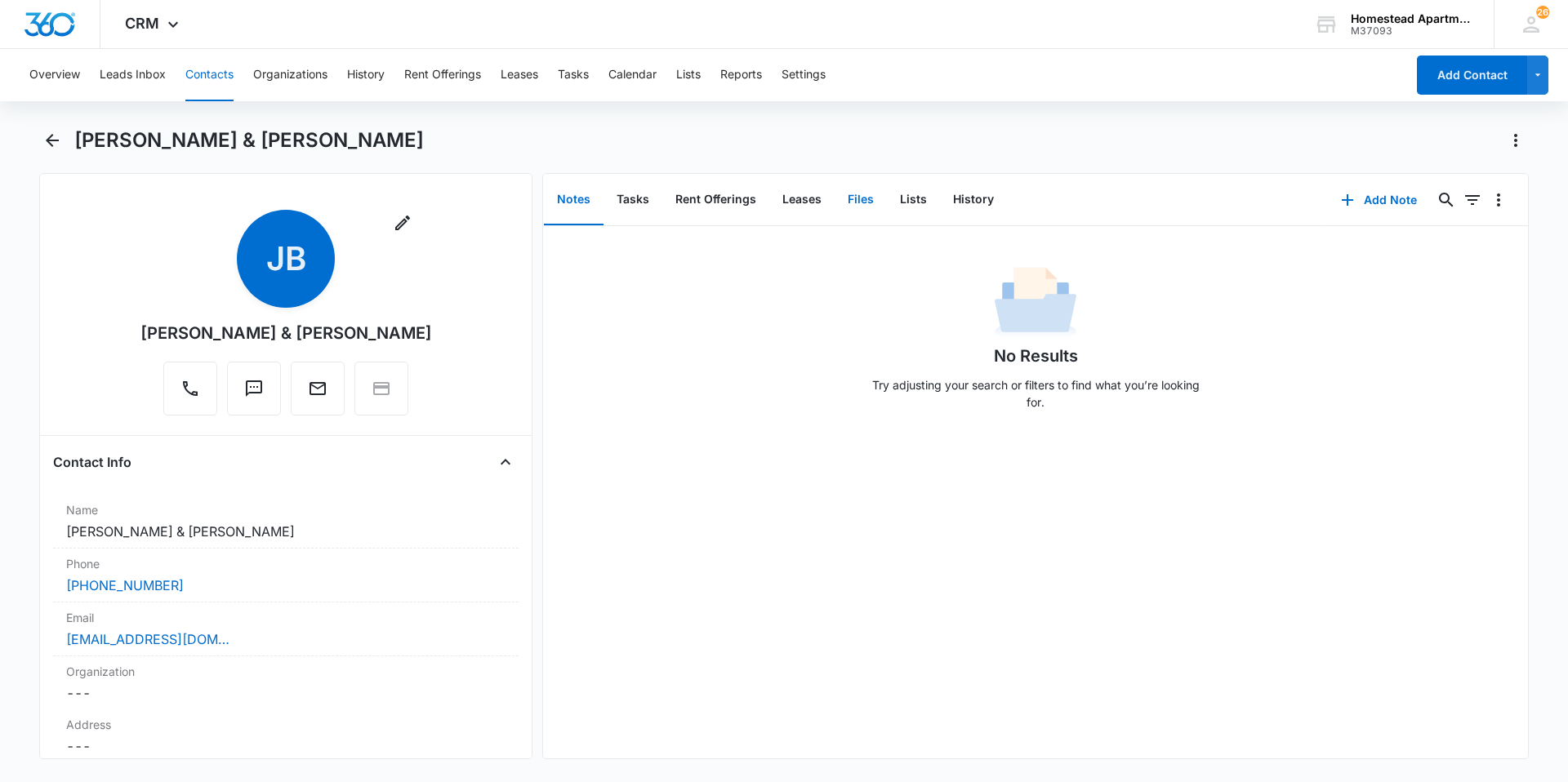
click at [863, 193] on button "Files" at bounding box center [861, 199] width 52 height 51
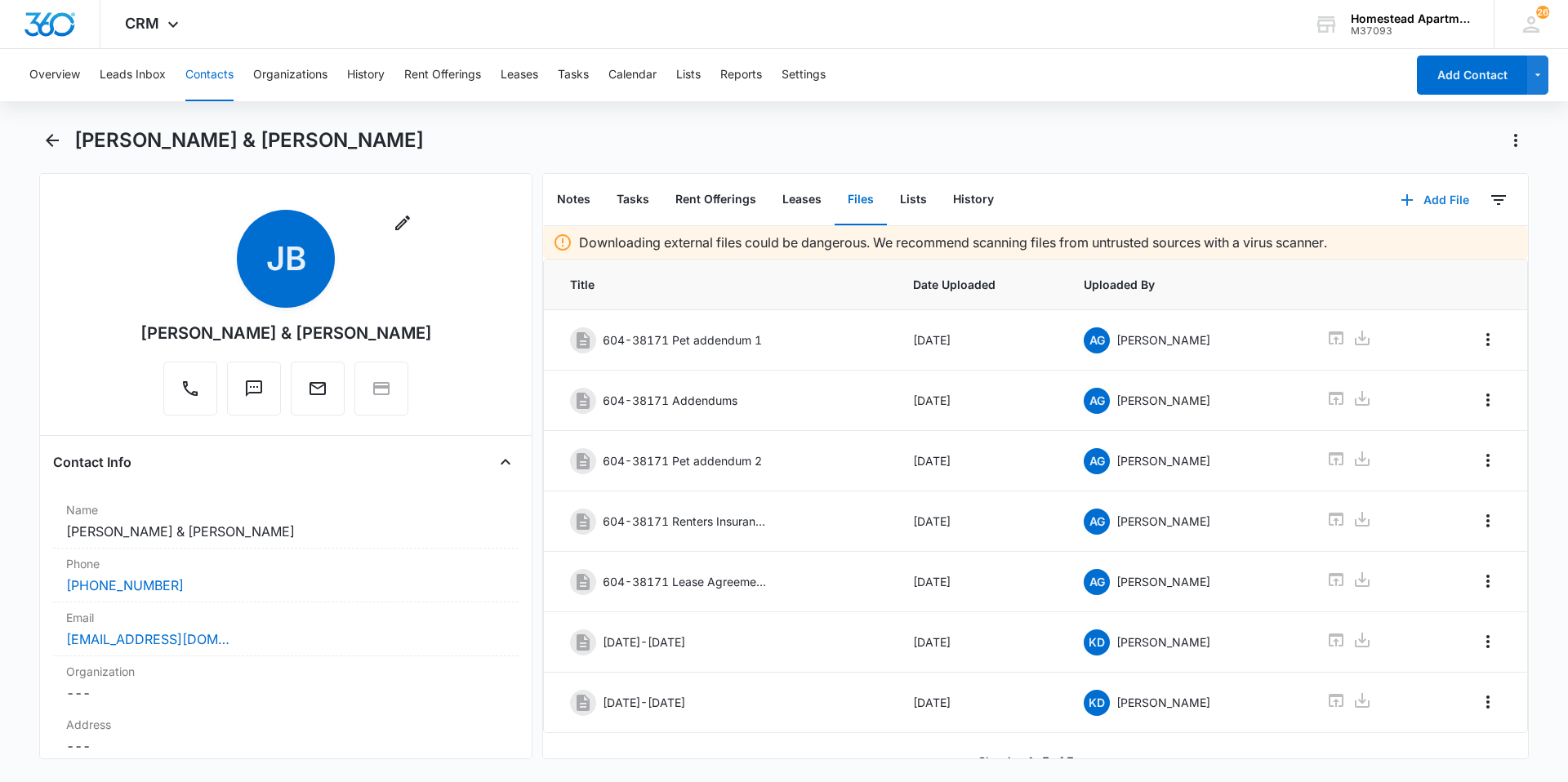
click at [1438, 199] on button "Add File" at bounding box center [1435, 199] width 102 height 39
click at [1408, 243] on button "Upload Files" at bounding box center [1422, 252] width 124 height 25
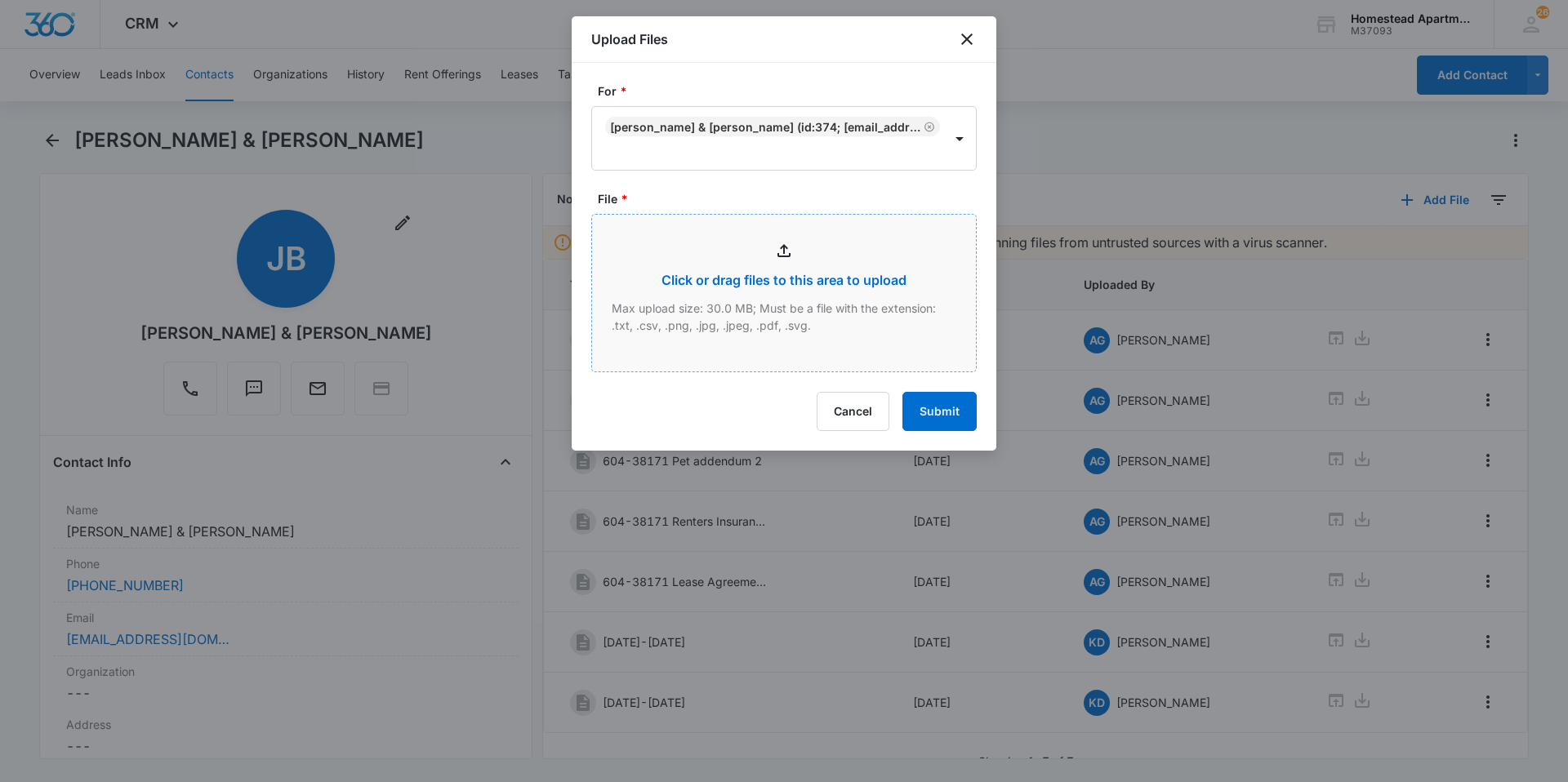
type input "C:\fakepath\3817 #1.pdf"
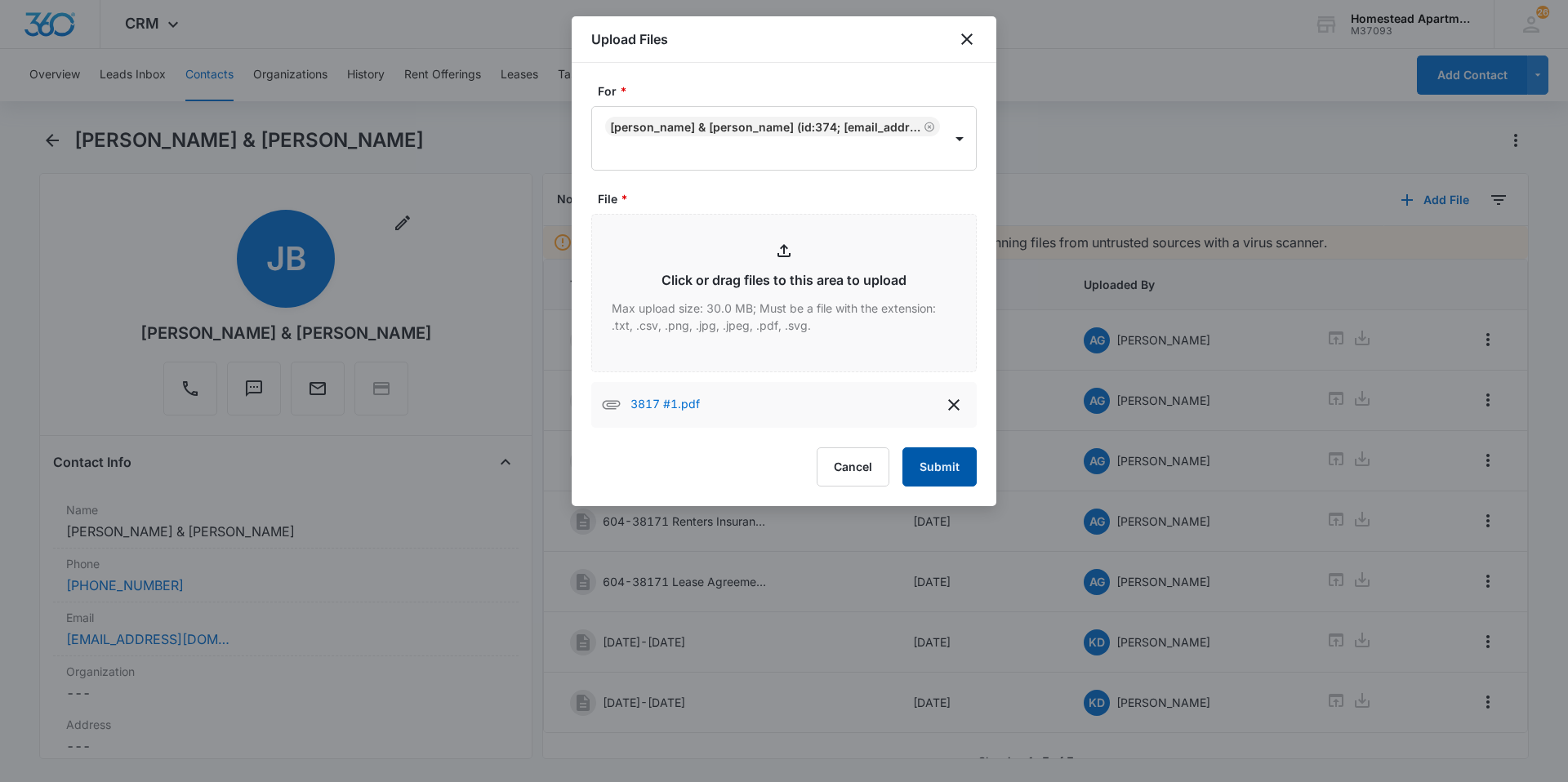
click at [949, 462] on button "Submit" at bounding box center [940, 467] width 75 height 39
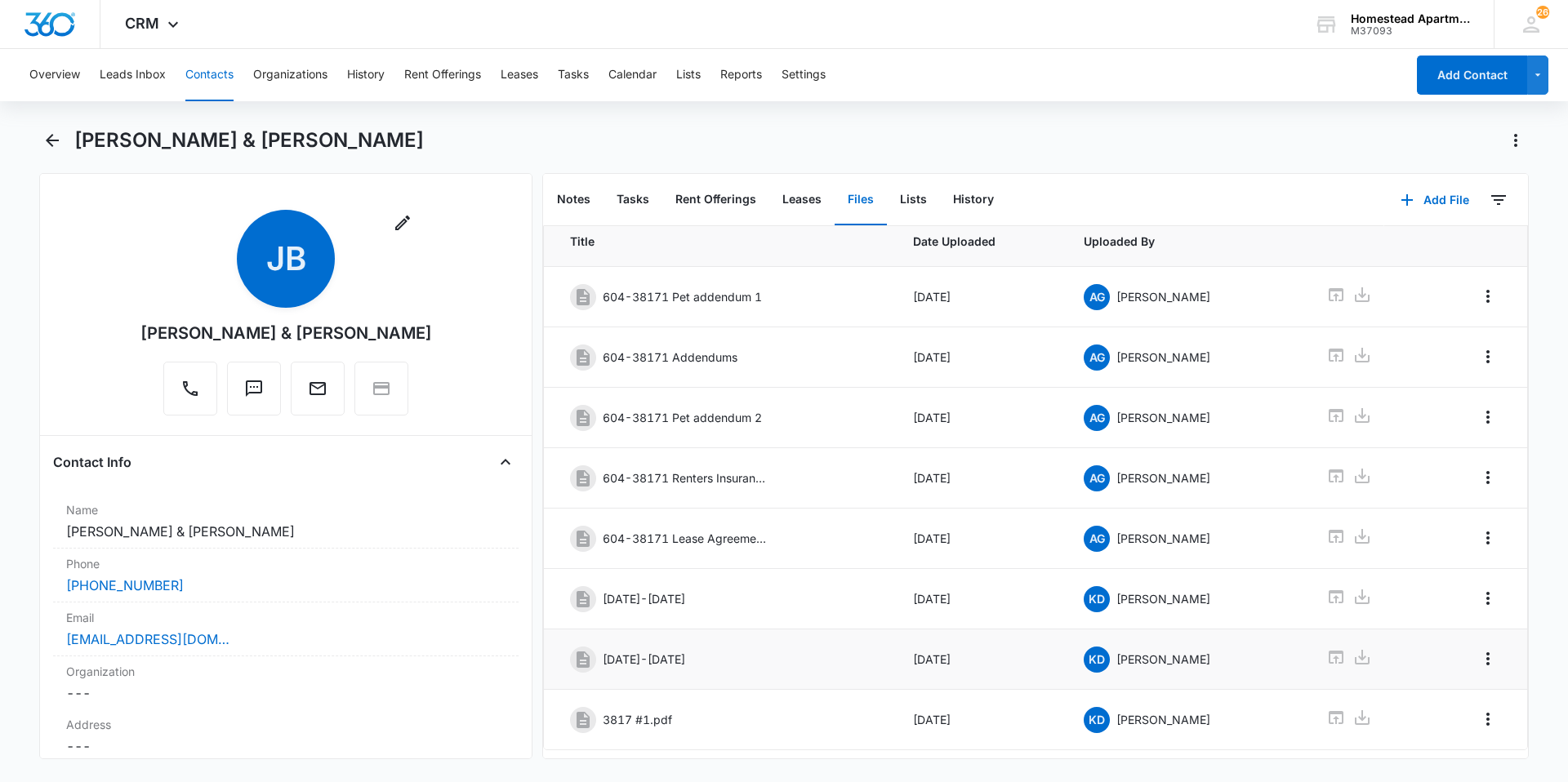
scroll to position [84, 0]
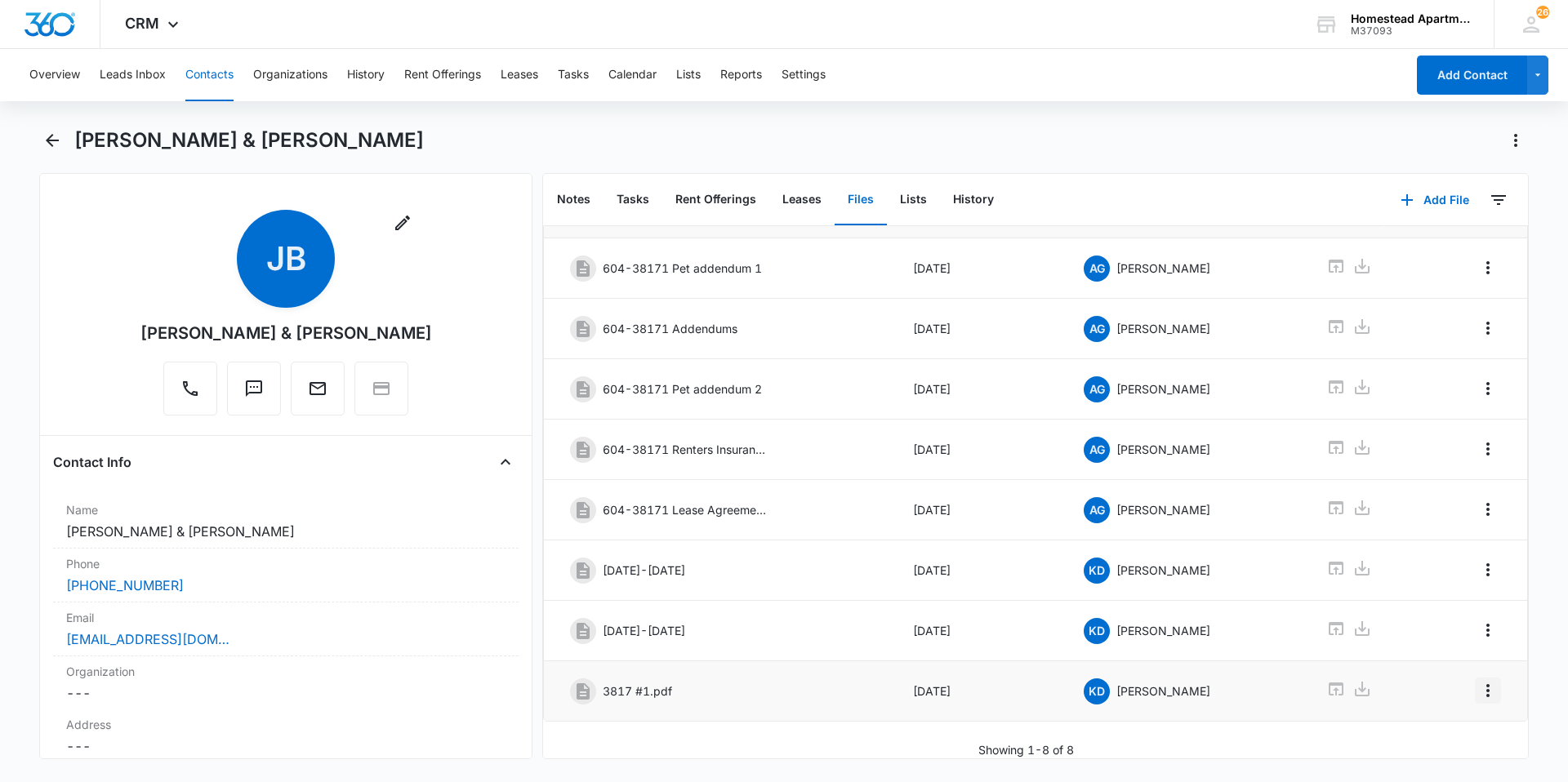
click at [1478, 681] on icon "Overflow Menu" at bounding box center [1488, 691] width 20 height 20
click at [1435, 720] on div "Edit" at bounding box center [1431, 724] width 34 height 11
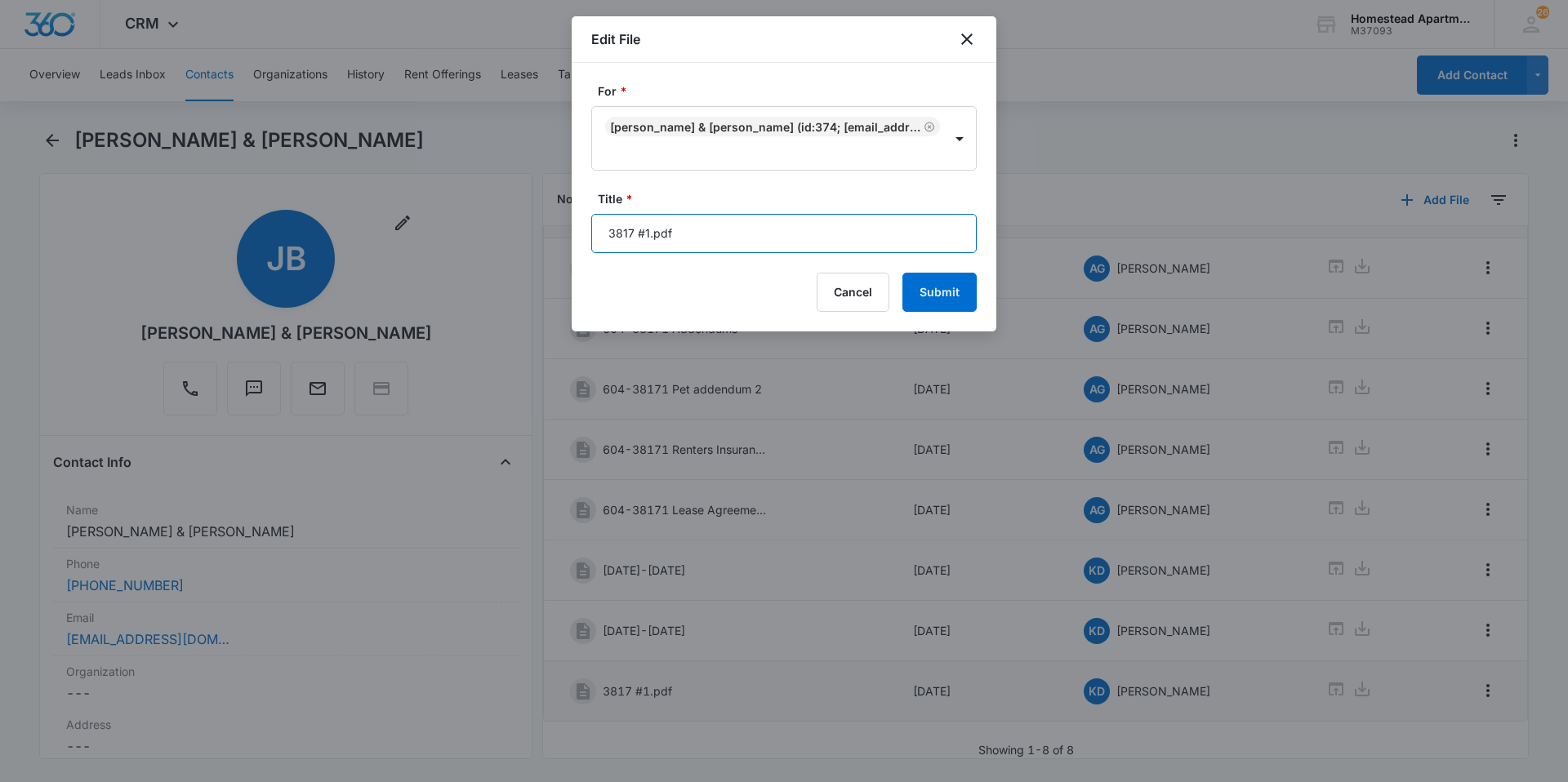
click at [688, 236] on input "3817 #1.pdf" at bounding box center [784, 233] width 385 height 39
type input "3"
type input "[DATE]-[DATE]"
click at [951, 297] on button "Submit" at bounding box center [940, 291] width 75 height 39
